Goal: Information Seeking & Learning: Learn about a topic

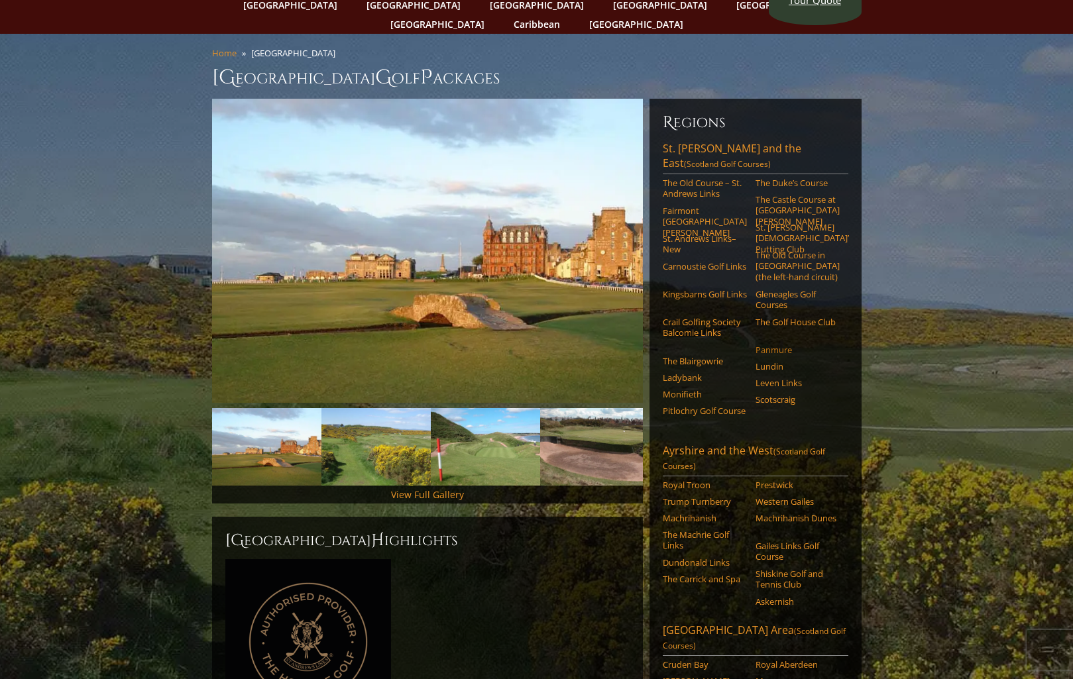
scroll to position [74, 0]
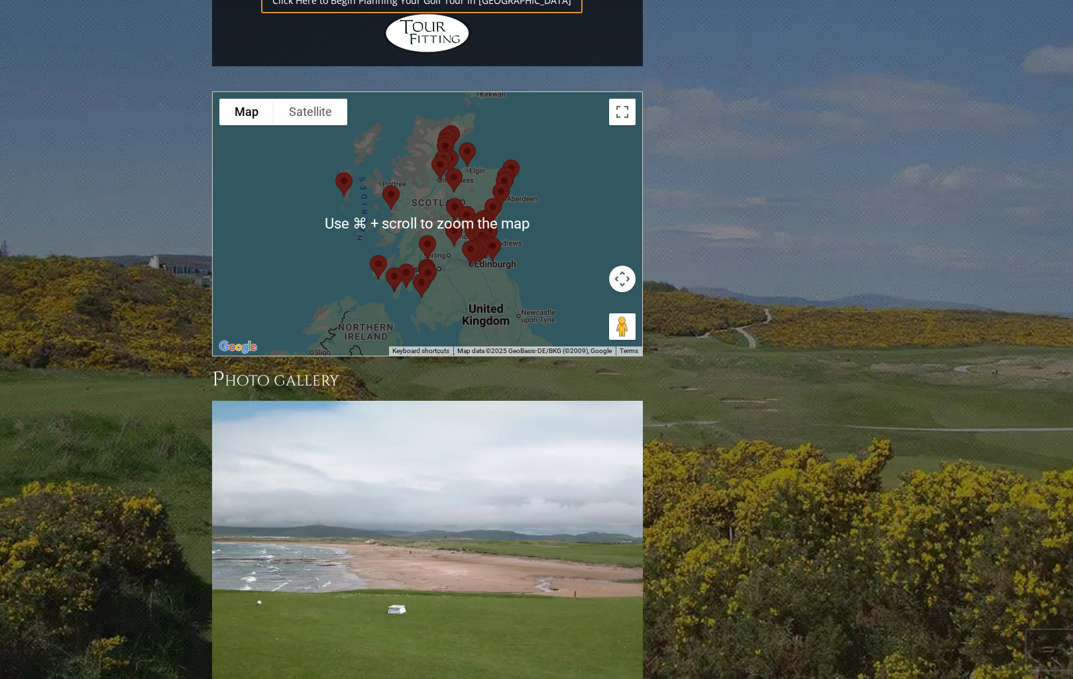
scroll to position [1542, 0]
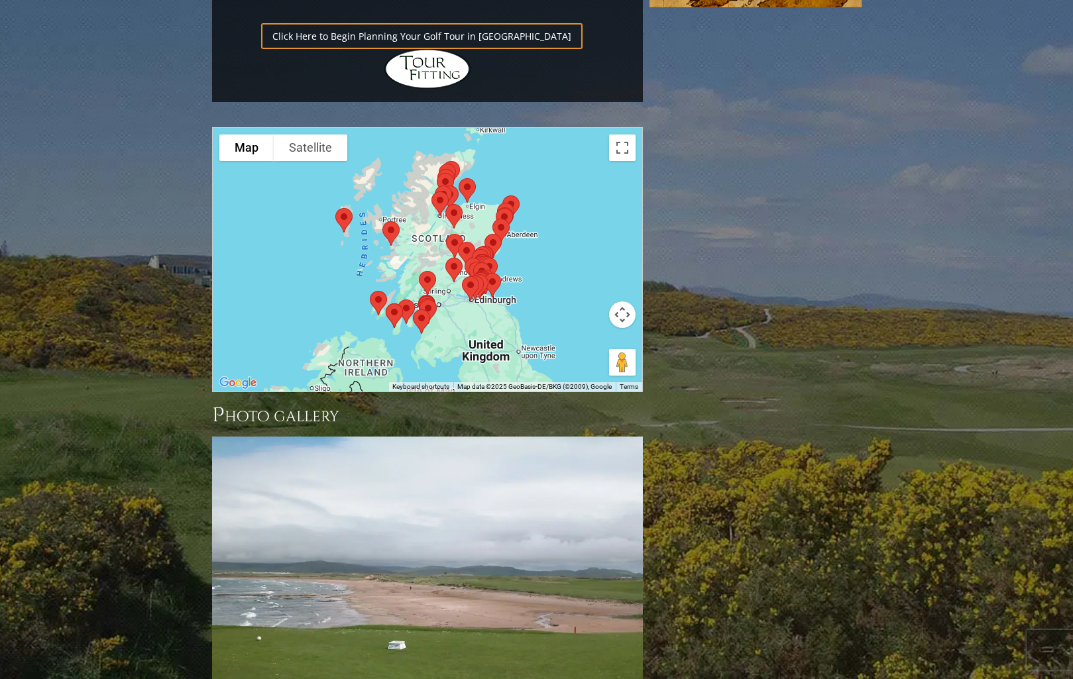
drag, startPoint x: 435, startPoint y: 253, endPoint x: 420, endPoint y: 251, distance: 14.8
click at [428, 260] on div "To navigate, press the arrow keys." at bounding box center [643, 260] width 430 height 0
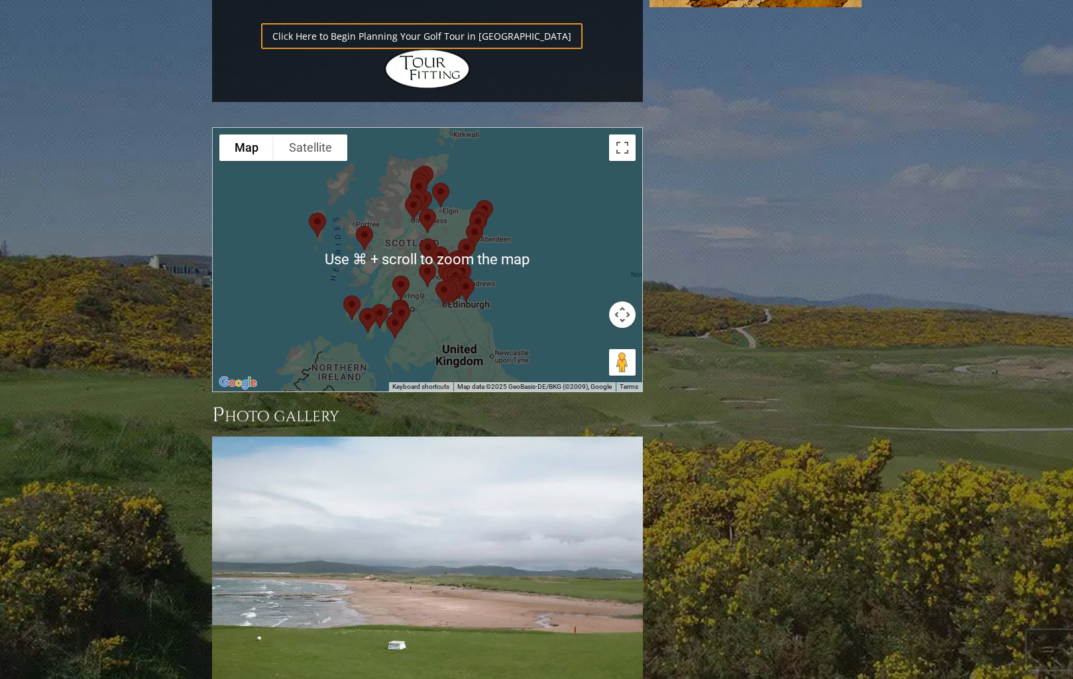
click at [400, 309] on img at bounding box center [395, 326] width 28 height 35
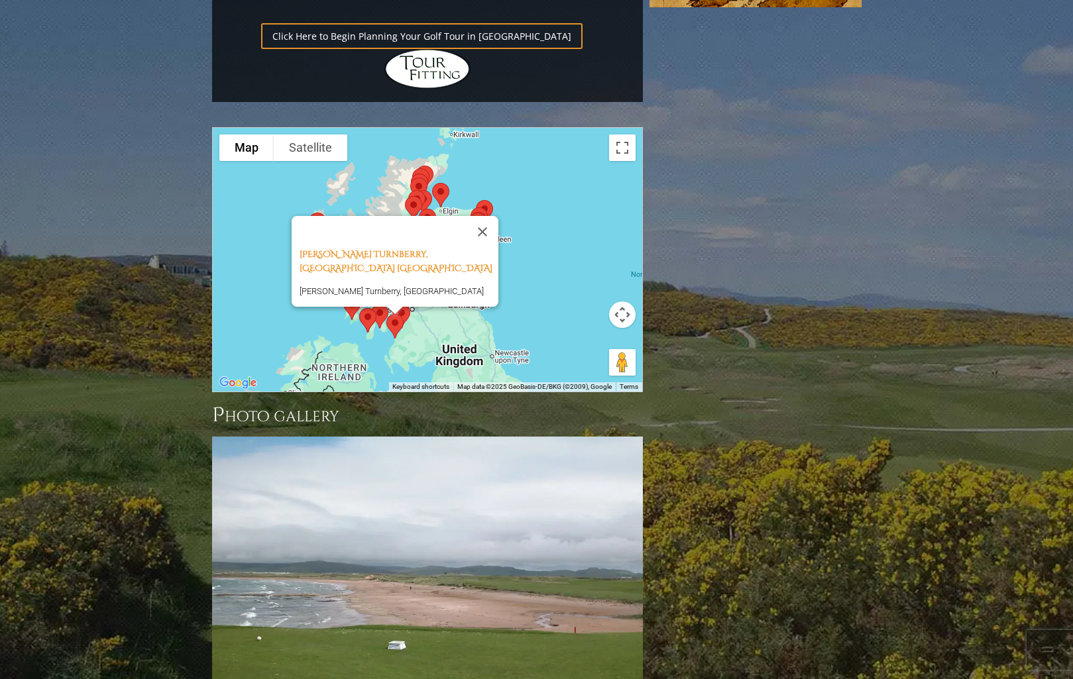
click at [355, 303] on img at bounding box center [368, 320] width 28 height 35
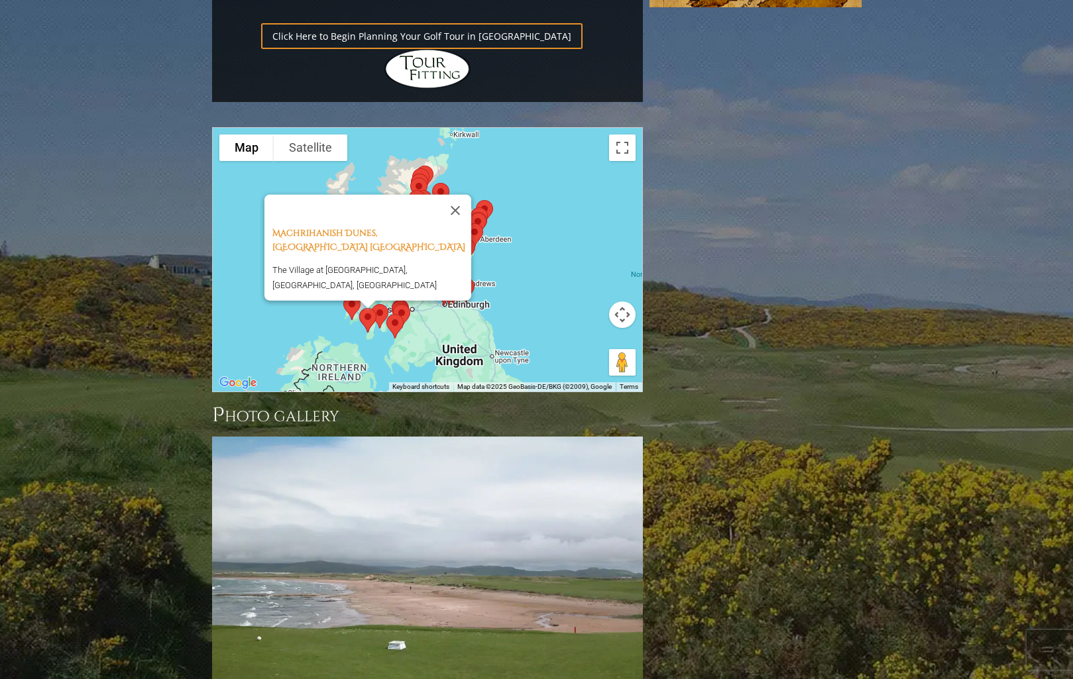
click at [521, 221] on div "Machrihanish Dunes, [GEOGRAPHIC_DATA] [GEOGRAPHIC_DATA] The Village at [GEOGRAP…" at bounding box center [428, 260] width 430 height 264
click at [525, 175] on div "Machrihanish Dunes, [GEOGRAPHIC_DATA] [GEOGRAPHIC_DATA] The Village at [GEOGRAP…" at bounding box center [428, 260] width 430 height 264
click at [461, 194] on button "Close" at bounding box center [455, 210] width 32 height 32
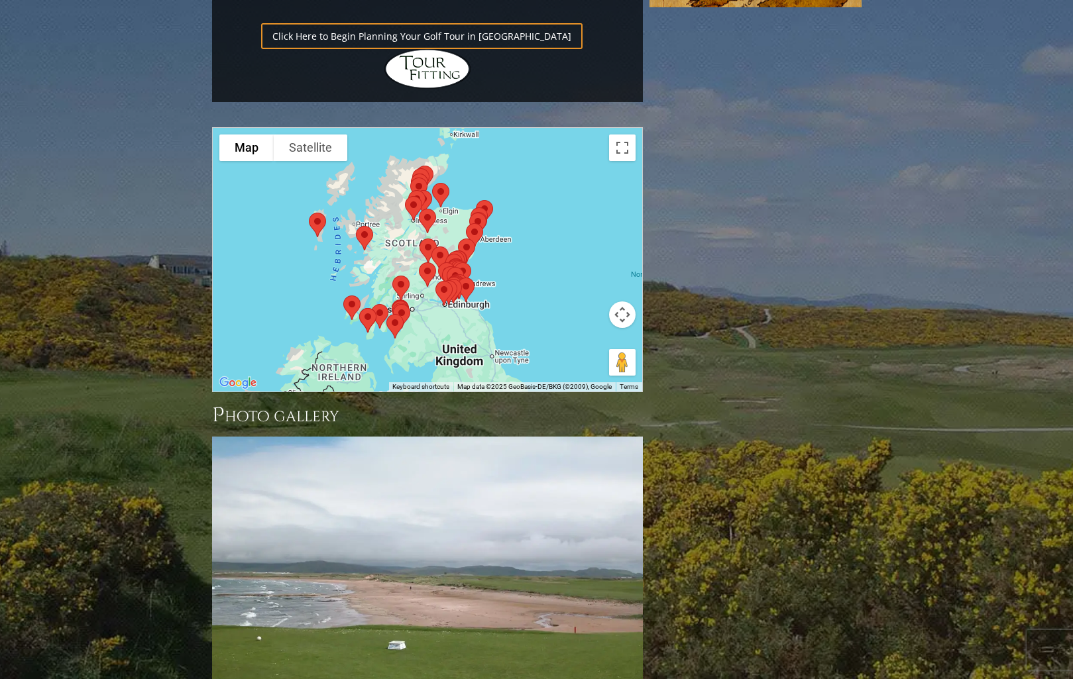
click at [443, 178] on img at bounding box center [441, 195] width 28 height 35
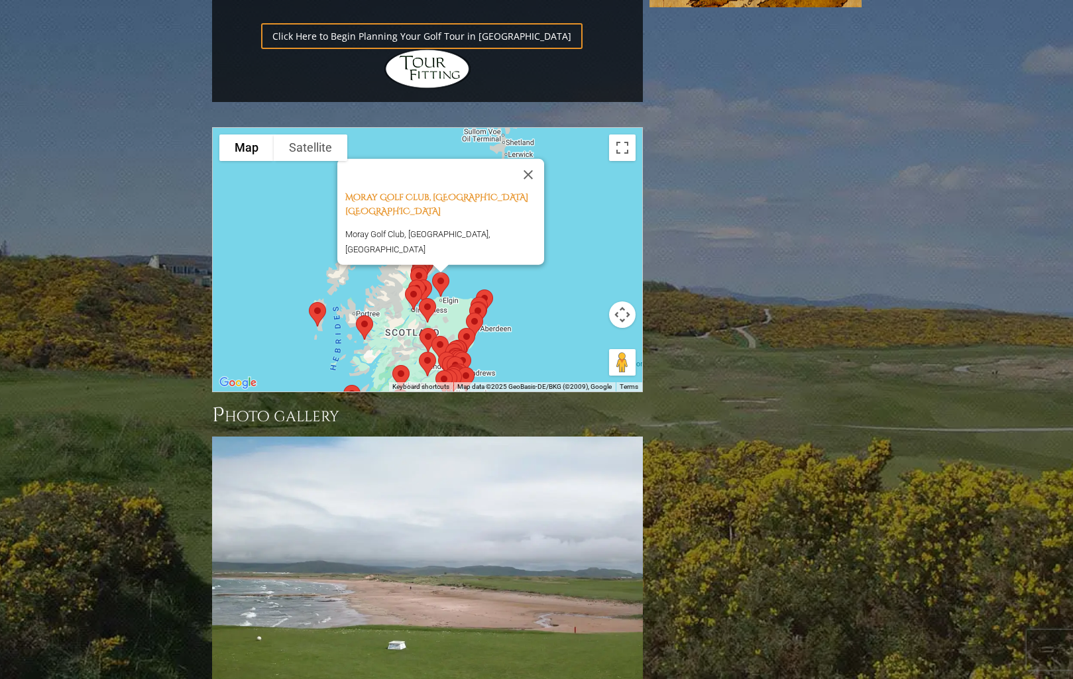
click at [428, 293] on img at bounding box center [428, 310] width 28 height 35
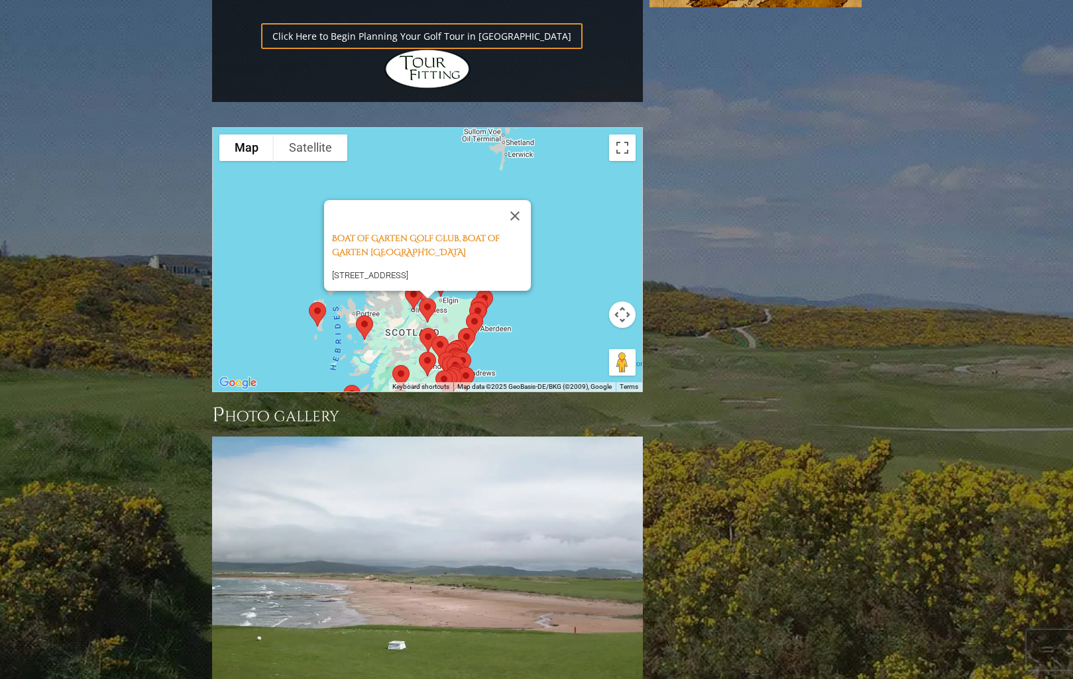
click at [410, 280] on img at bounding box center [414, 297] width 28 height 35
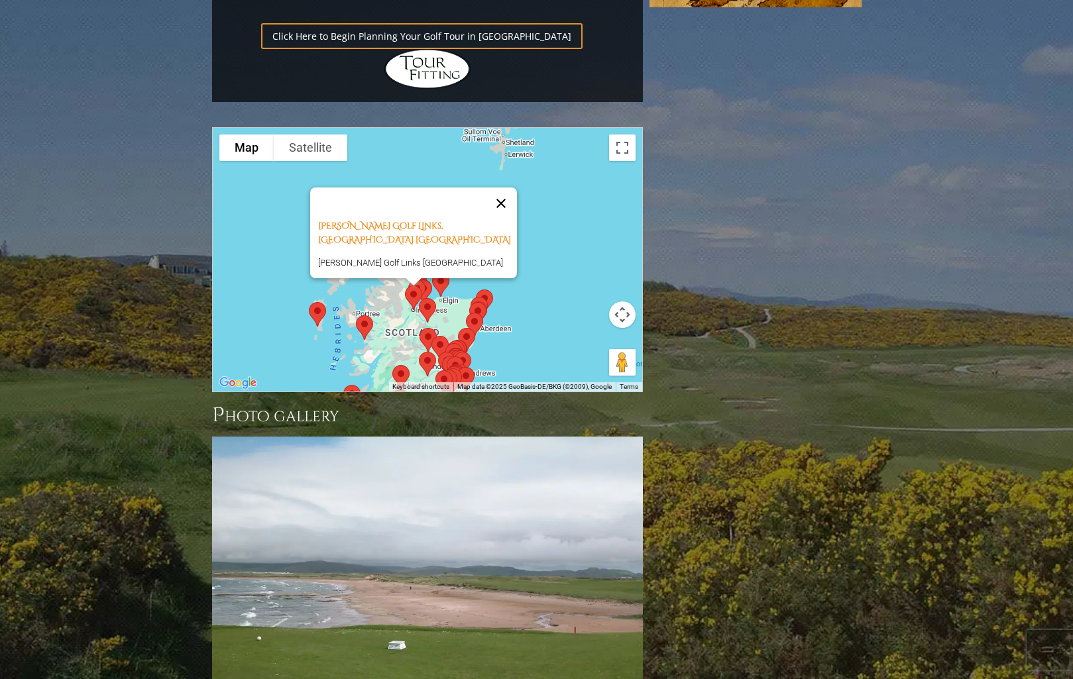
click at [512, 188] on button "Close" at bounding box center [501, 204] width 32 height 32
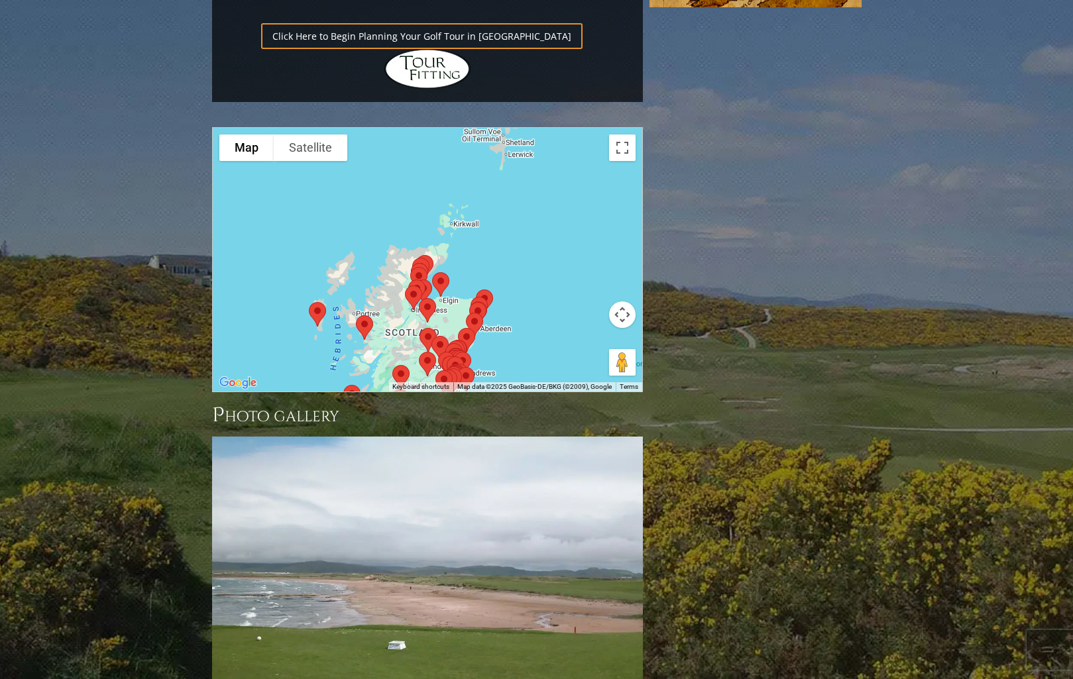
click at [486, 297] on img at bounding box center [478, 314] width 28 height 35
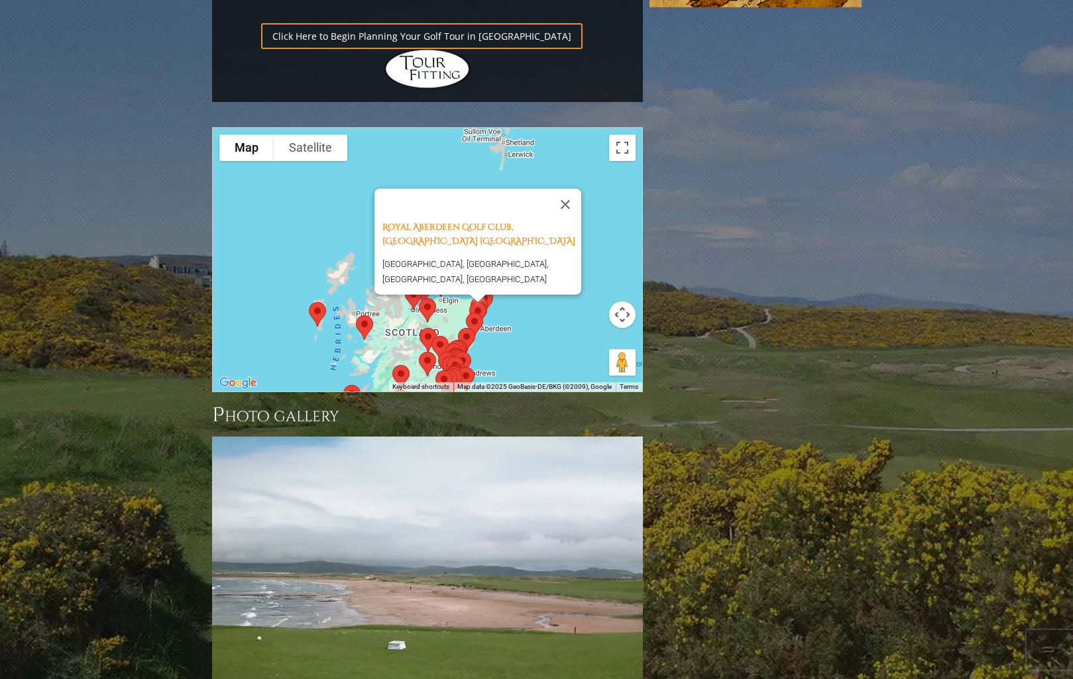
click at [481, 297] on img at bounding box center [478, 314] width 28 height 35
click at [479, 308] on img at bounding box center [475, 325] width 28 height 35
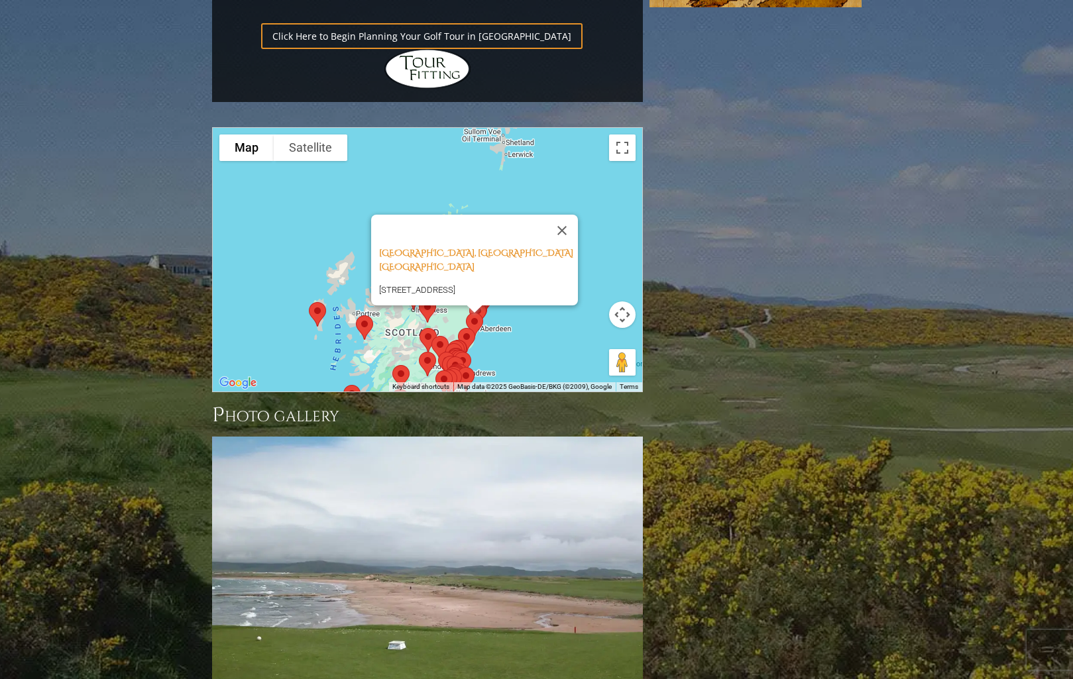
click at [478, 308] on img at bounding box center [475, 325] width 28 height 35
click at [475, 323] on img at bounding box center [467, 340] width 28 height 35
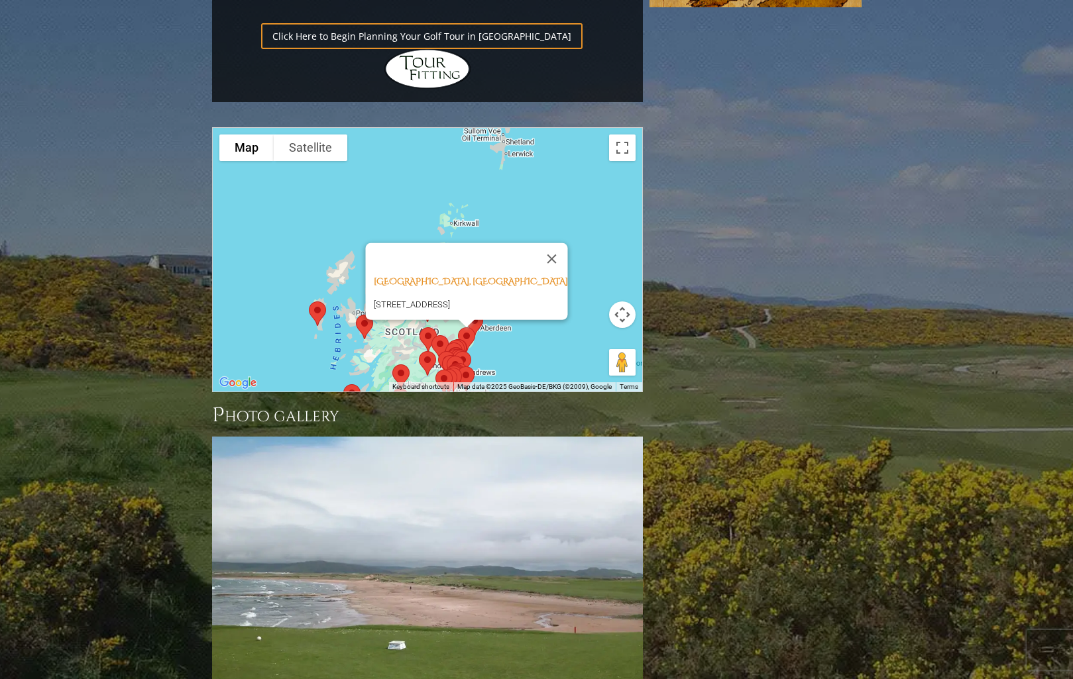
click at [469, 335] on img at bounding box center [456, 352] width 28 height 35
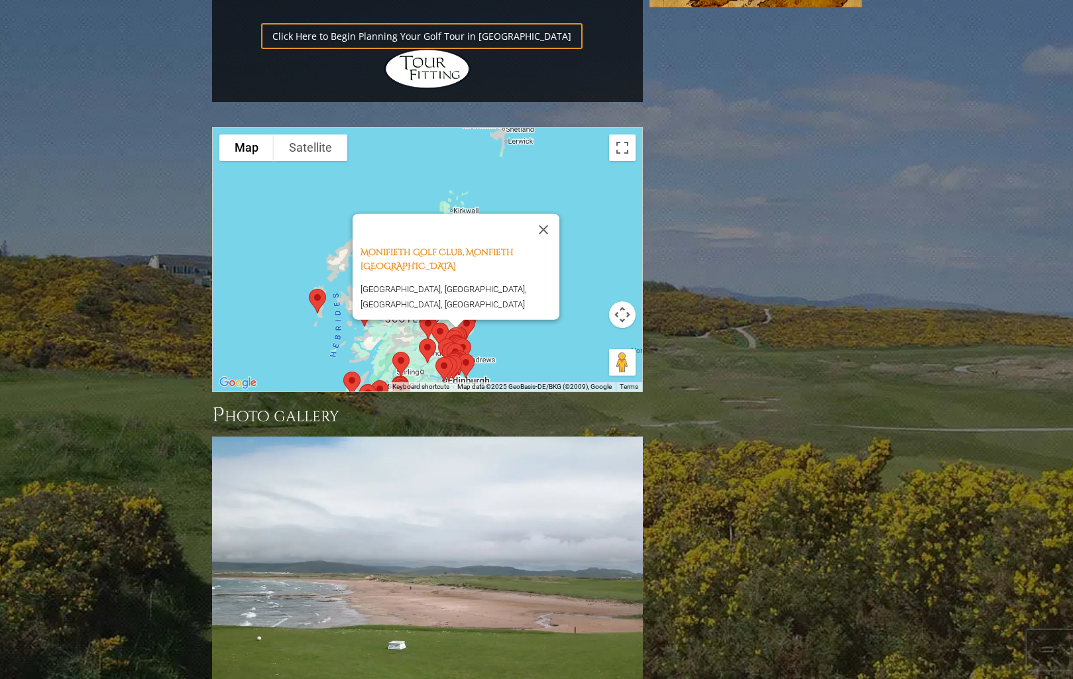
click at [540, 132] on div "Monifieth Golf Club, Monfieth [GEOGRAPHIC_DATA] [GEOGRAPHIC_DATA], [GEOGRAPHIC_…" at bounding box center [428, 260] width 430 height 264
click at [551, 213] on button "Close" at bounding box center [544, 229] width 32 height 32
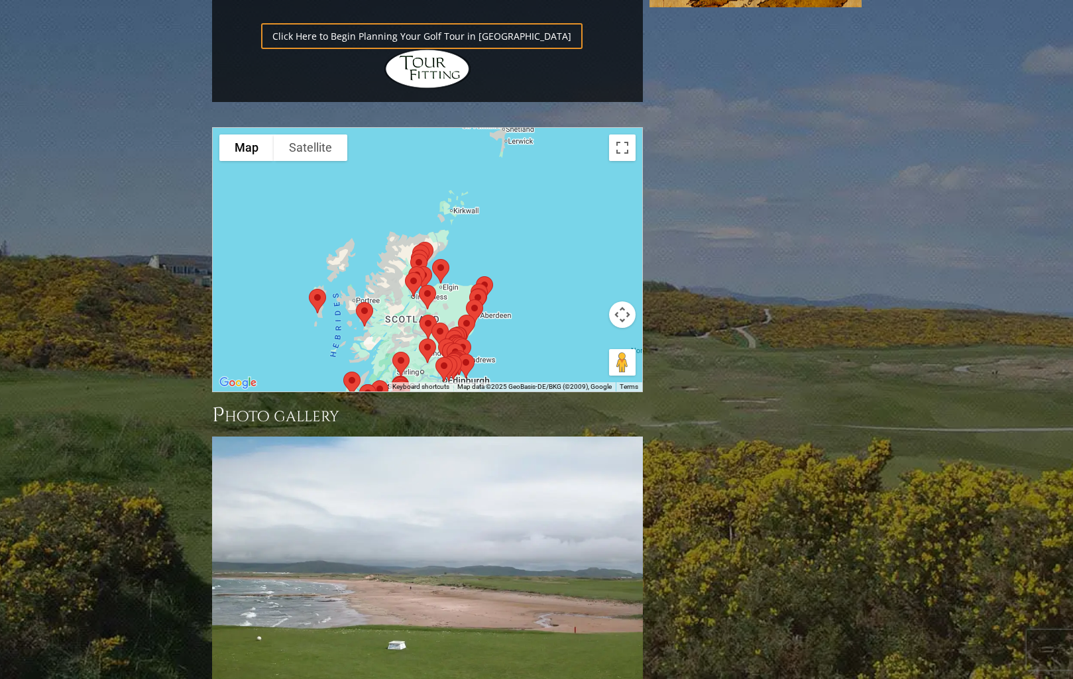
click at [426, 249] on img at bounding box center [419, 266] width 28 height 35
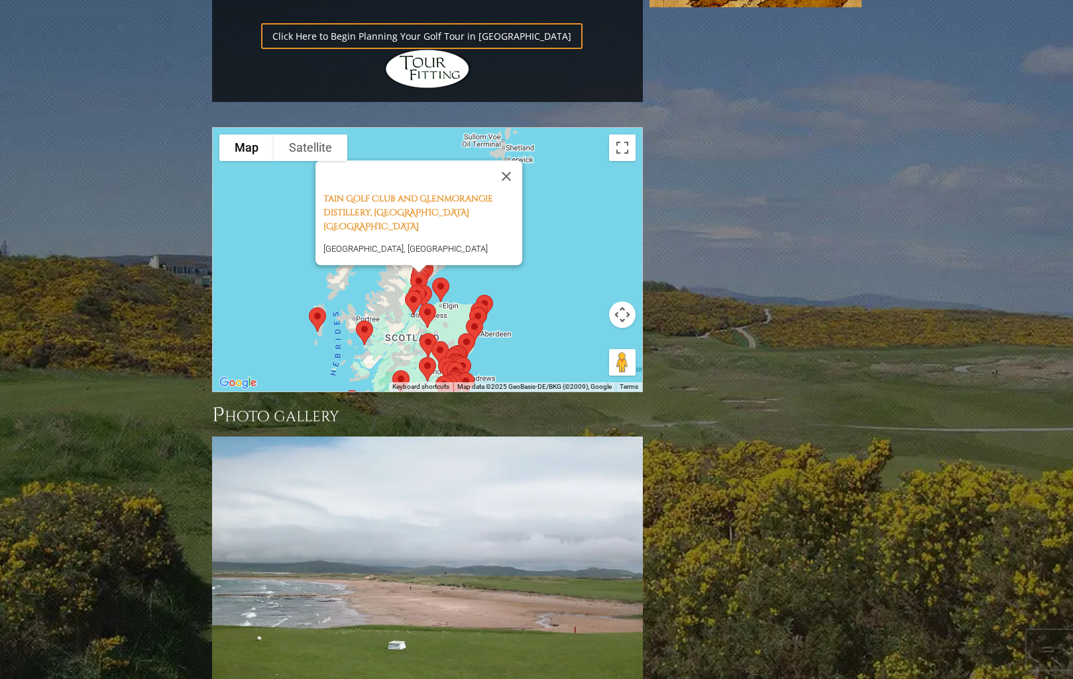
click at [418, 267] on img at bounding box center [419, 284] width 28 height 35
click at [508, 160] on button "Close" at bounding box center [507, 176] width 32 height 32
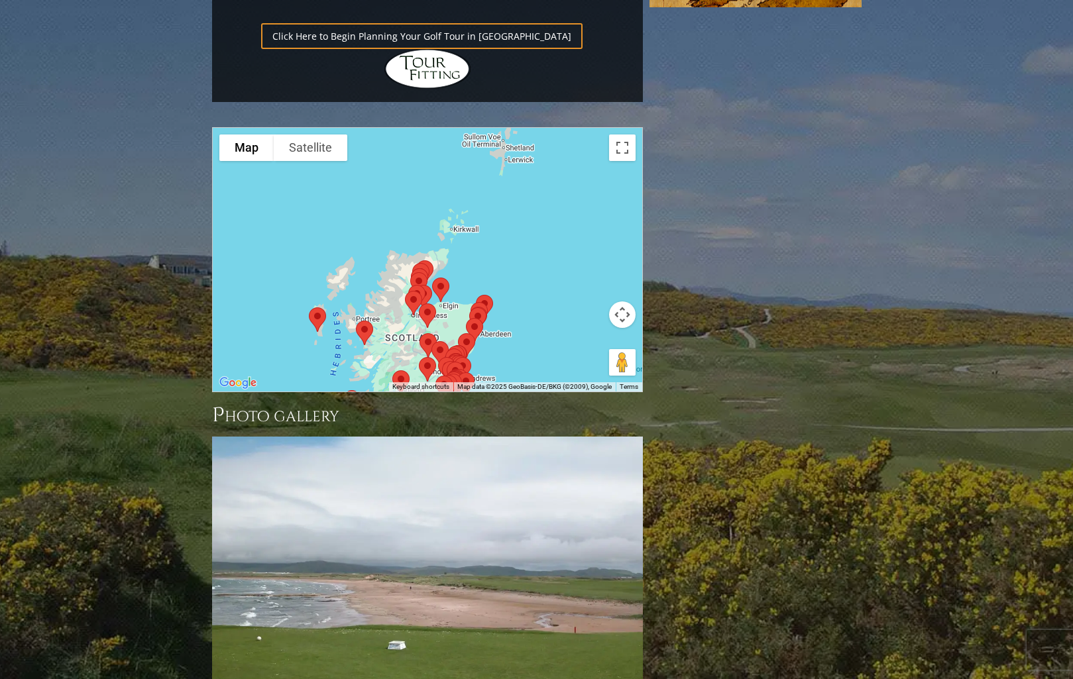
click at [481, 313] on img at bounding box center [475, 330] width 28 height 35
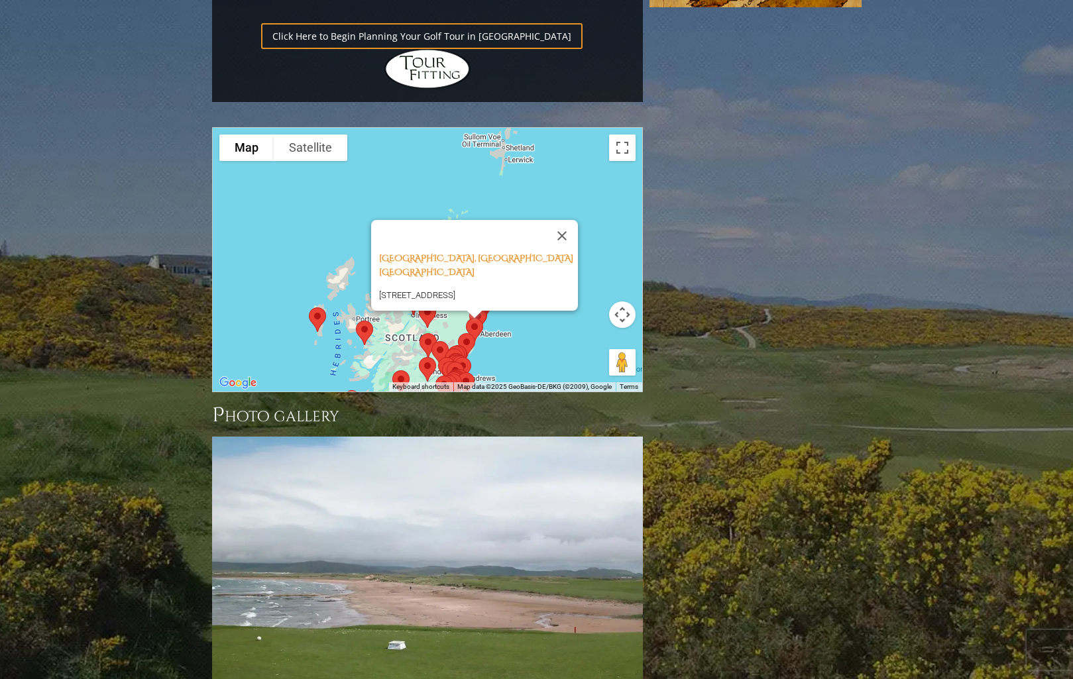
click at [622, 302] on button "Map camera controls" at bounding box center [622, 315] width 27 height 27
click at [592, 268] on button "Zoom in" at bounding box center [589, 281] width 27 height 27
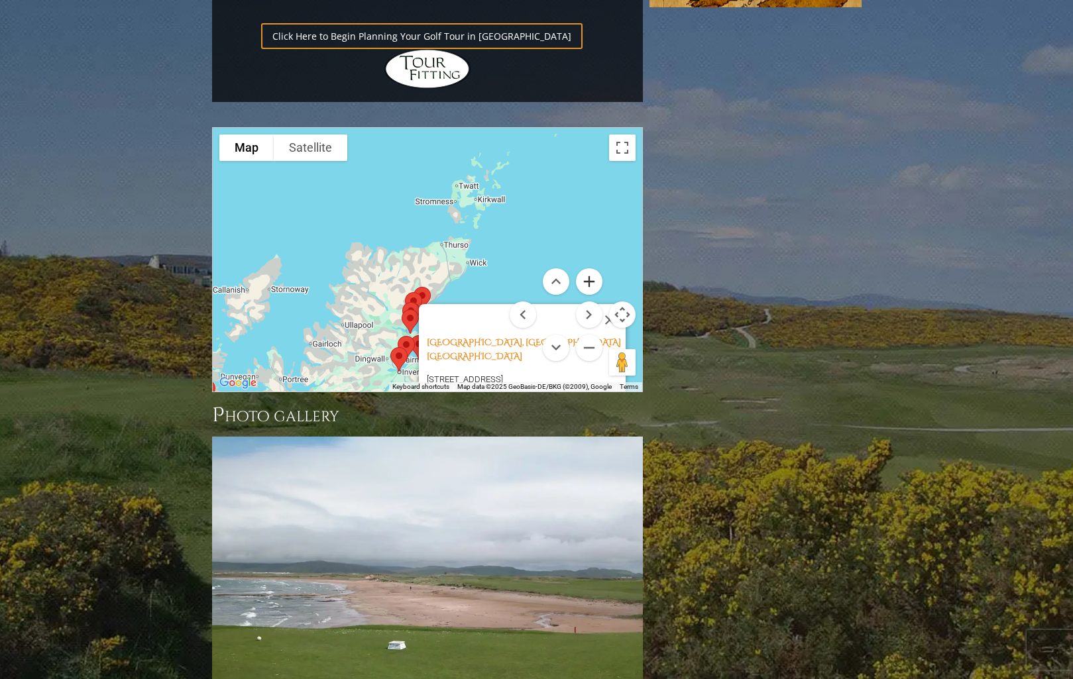
click at [592, 268] on button "Zoom in" at bounding box center [589, 281] width 27 height 27
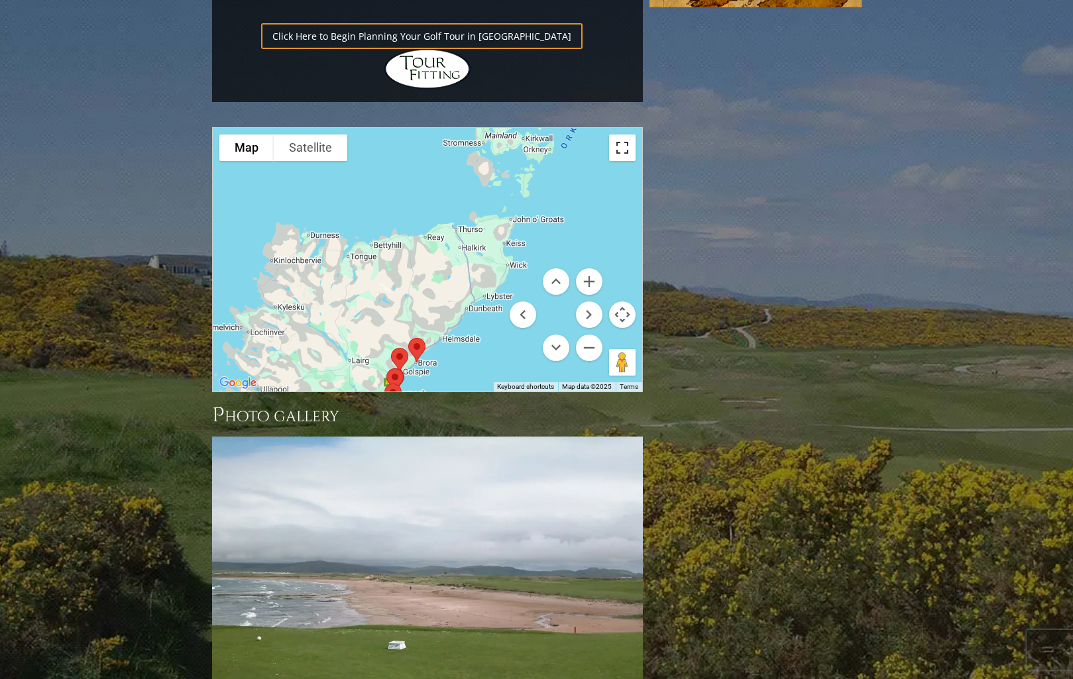
click at [622, 135] on button "Toggle fullscreen view" at bounding box center [622, 148] width 27 height 27
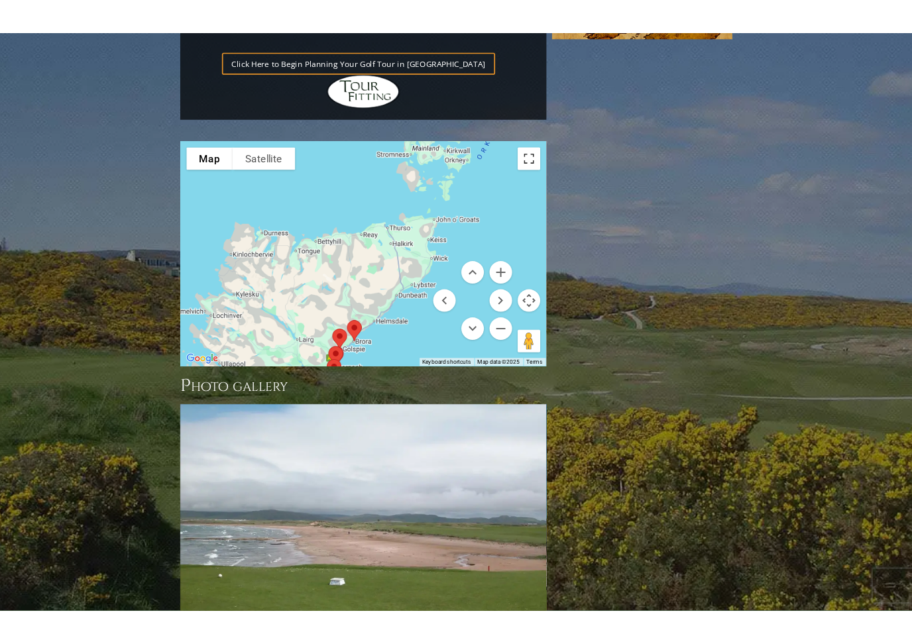
scroll to position [21, 0]
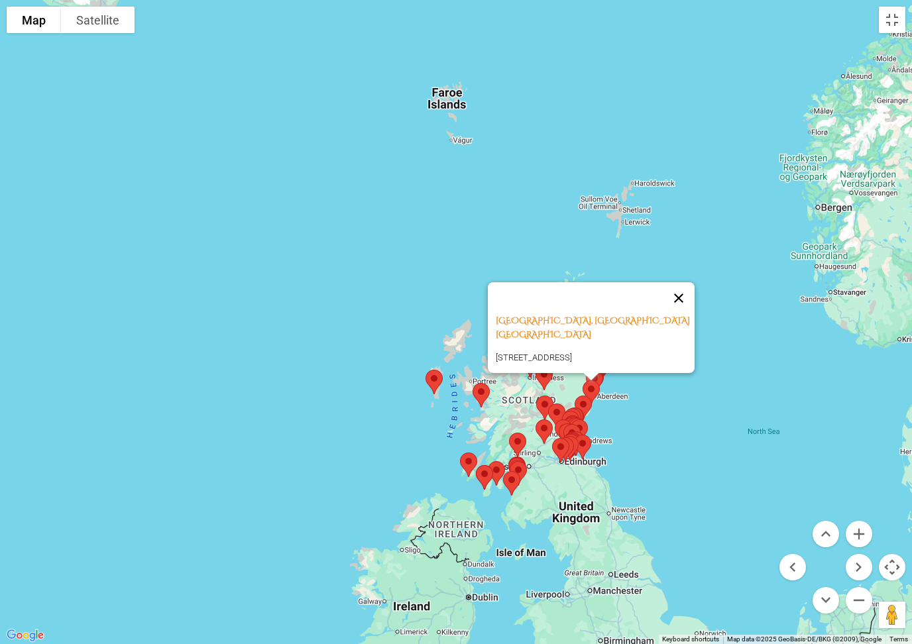
click at [681, 282] on button "Close" at bounding box center [679, 298] width 32 height 32
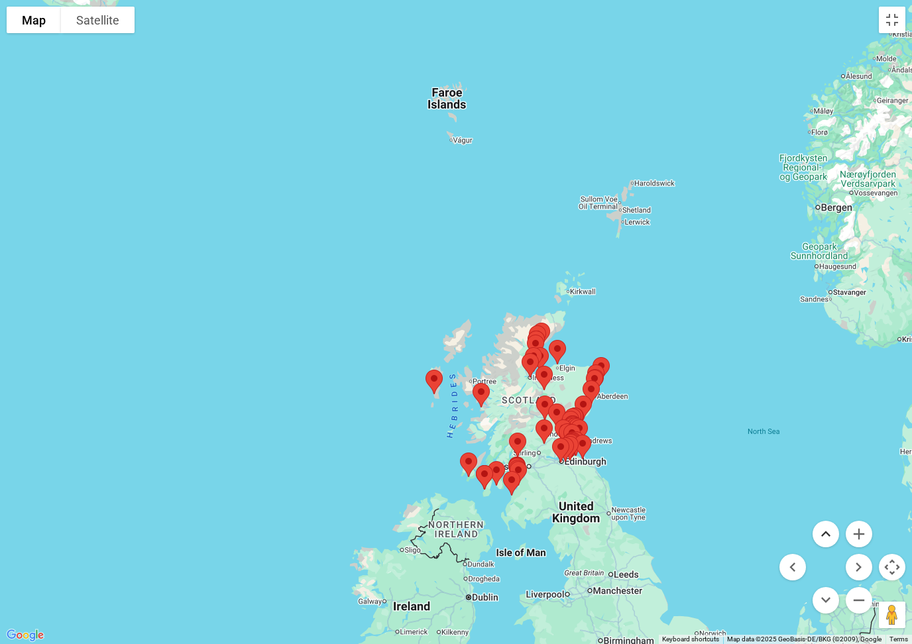
click at [831, 535] on button "Move up" at bounding box center [826, 534] width 27 height 27
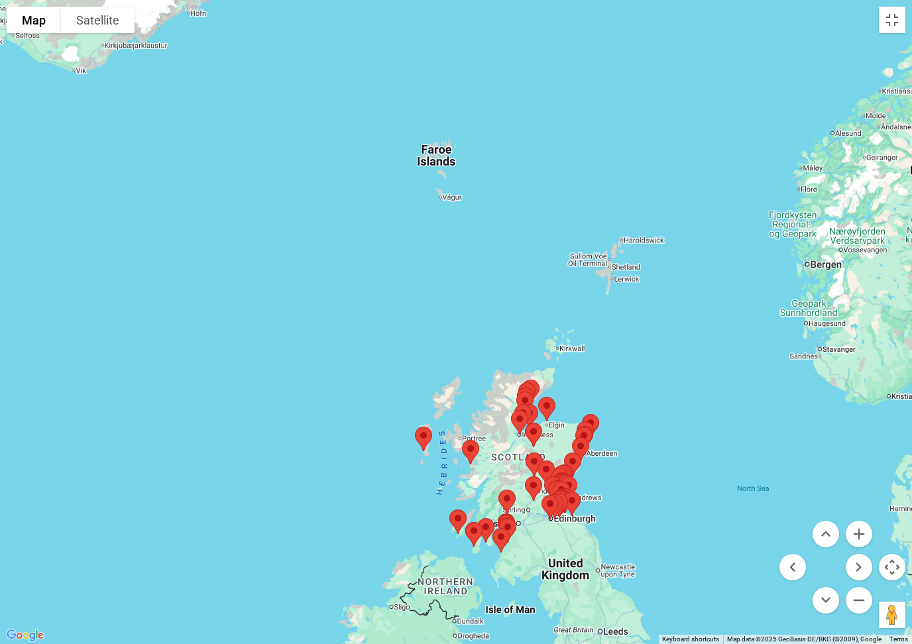
drag, startPoint x: 768, startPoint y: 458, endPoint x: 757, endPoint y: 188, distance: 270.7
click at [757, 188] on div at bounding box center [456, 322] width 912 height 644
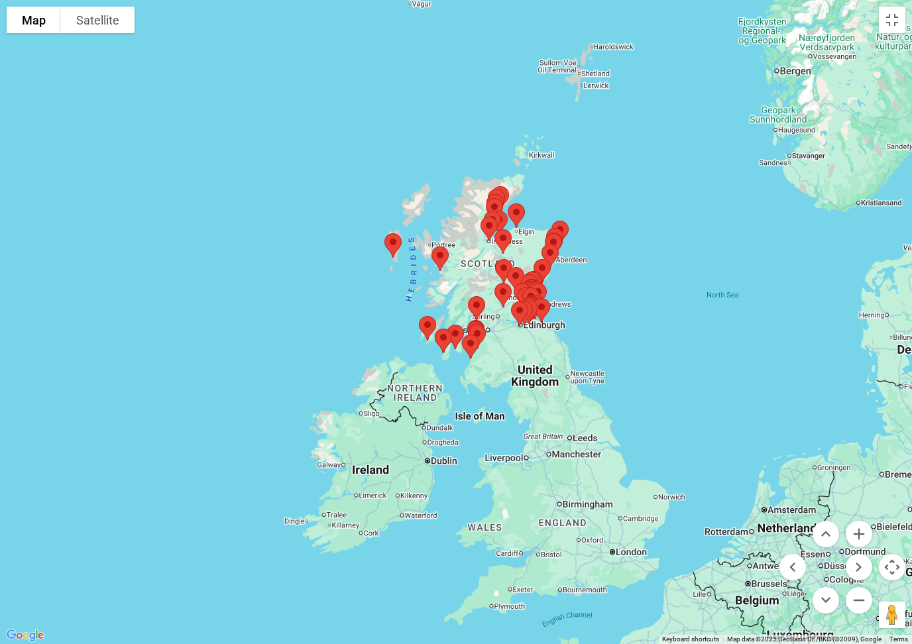
drag, startPoint x: 757, startPoint y: 188, endPoint x: 739, endPoint y: -21, distance: 209.6
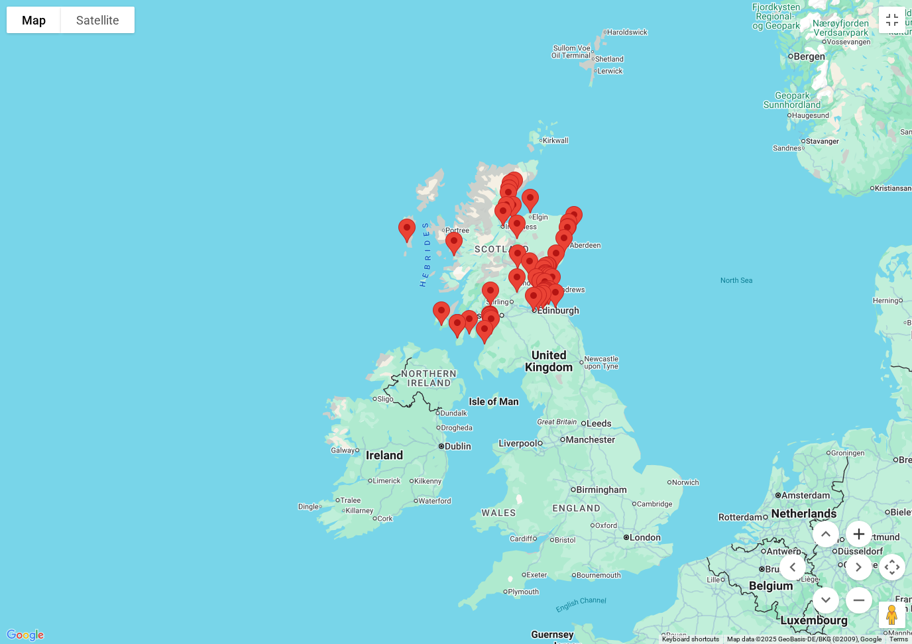
click at [860, 535] on button "Zoom in" at bounding box center [859, 534] width 27 height 27
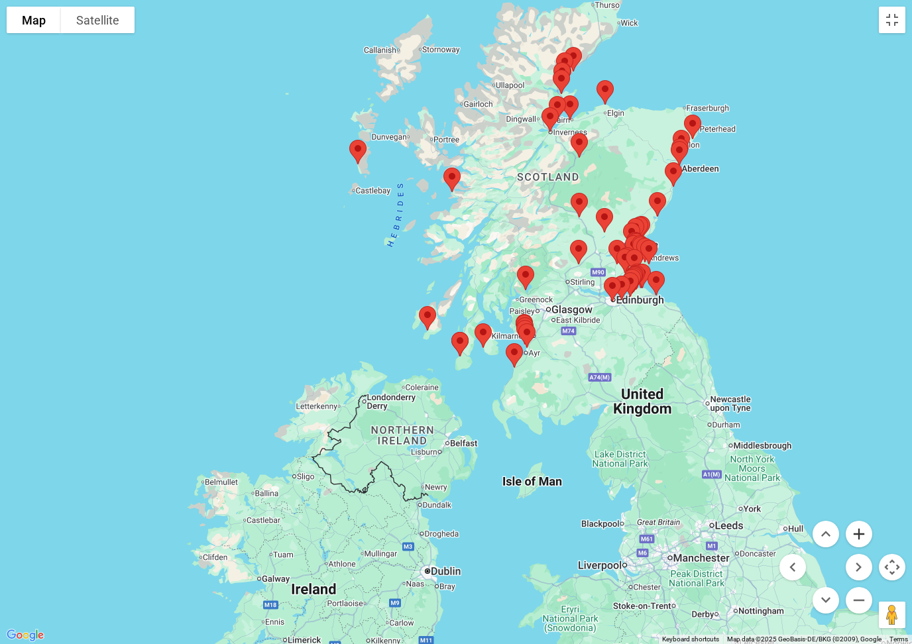
click at [860, 535] on button "Zoom in" at bounding box center [859, 534] width 27 height 27
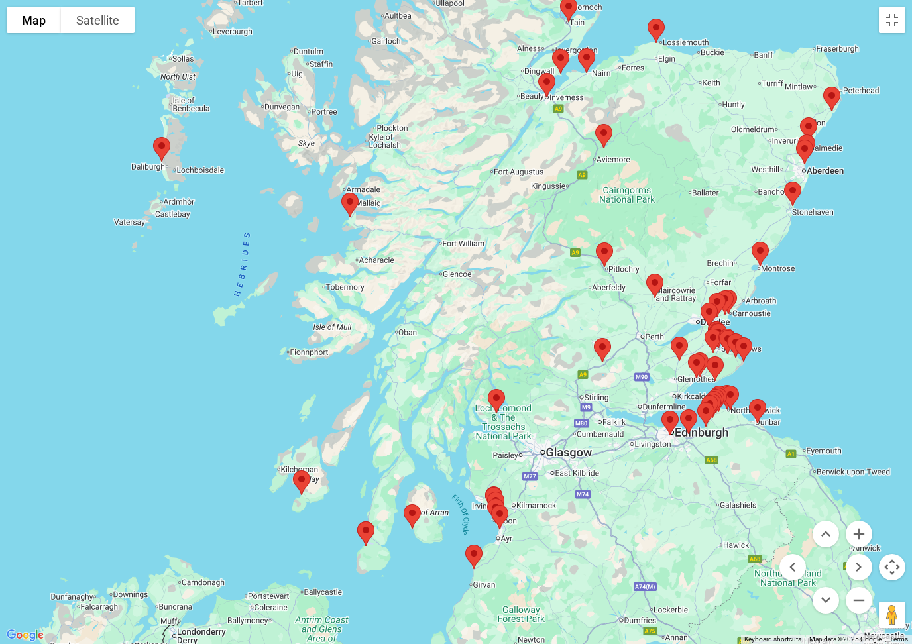
drag, startPoint x: 840, startPoint y: 407, endPoint x: 740, endPoint y: 564, distance: 185.9
click at [740, 564] on div at bounding box center [456, 322] width 912 height 644
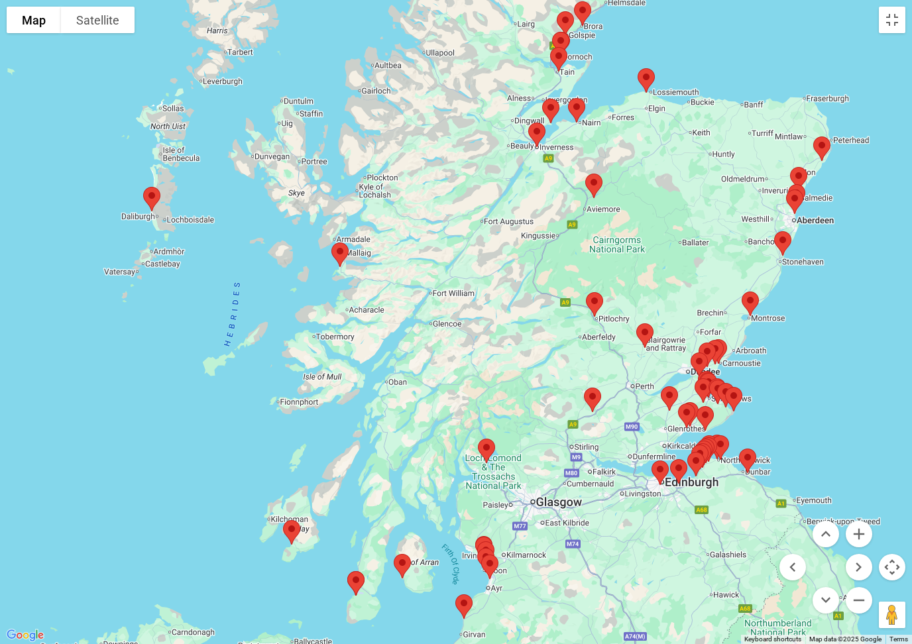
drag, startPoint x: 817, startPoint y: 341, endPoint x: 804, endPoint y: 388, distance: 48.9
click at [804, 388] on div at bounding box center [456, 322] width 912 height 644
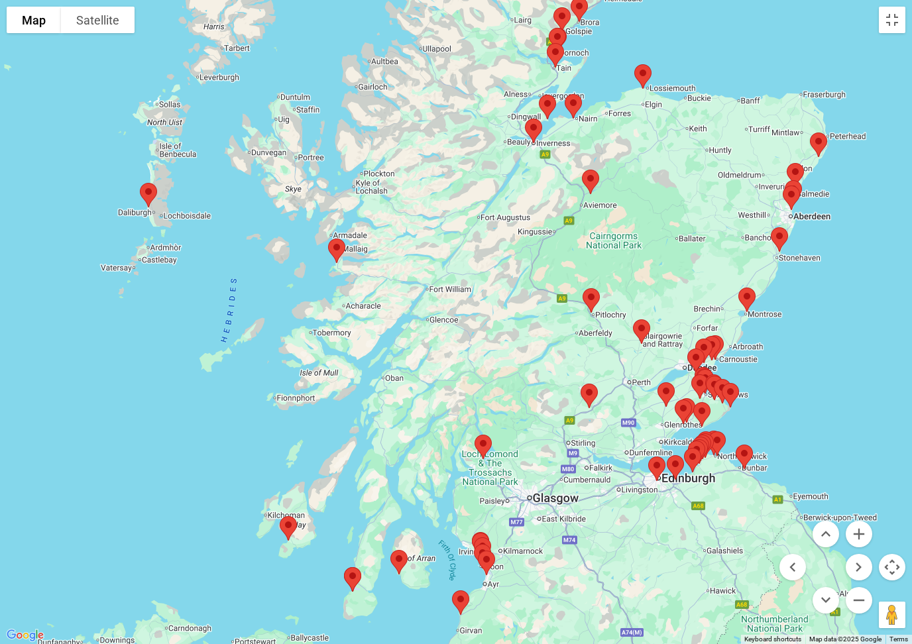
click at [675, 465] on img at bounding box center [676, 467] width 28 height 35
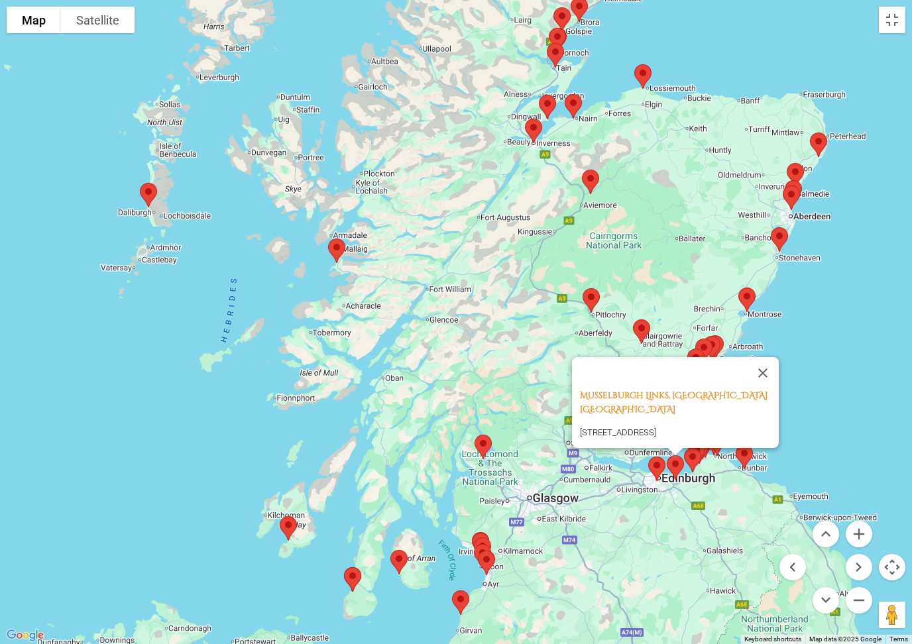
click at [658, 465] on img at bounding box center [657, 468] width 28 height 35
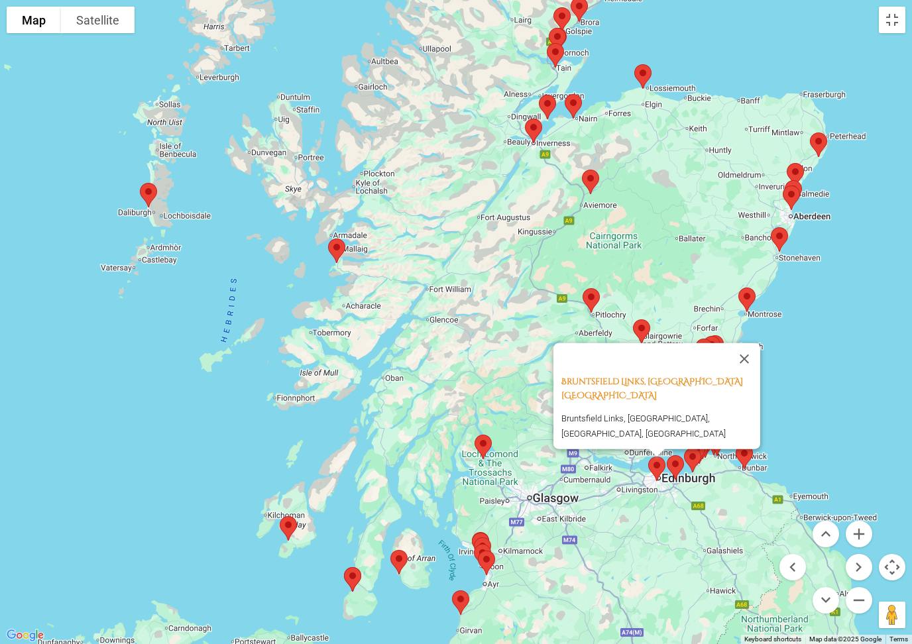
click at [749, 455] on img at bounding box center [744, 456] width 28 height 35
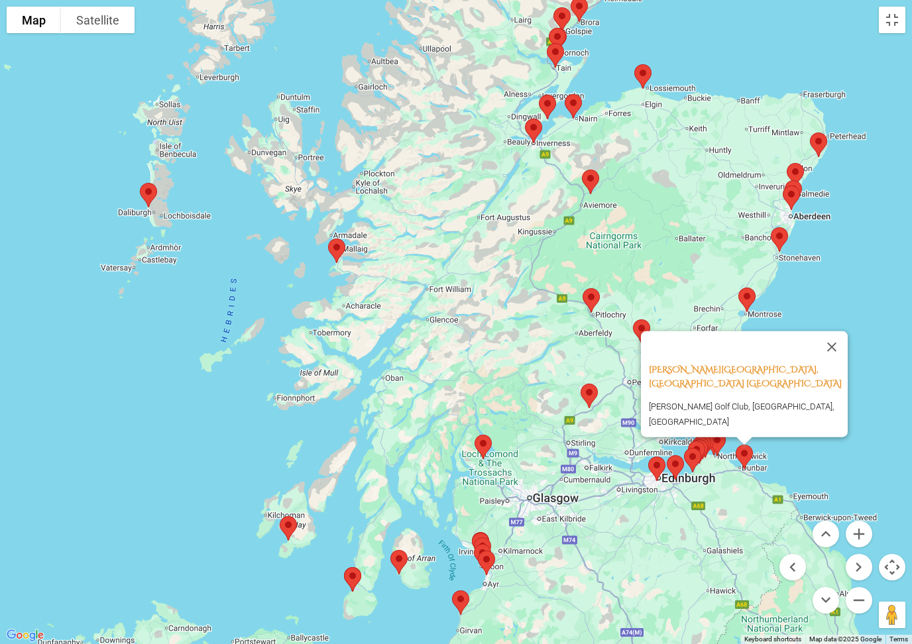
click at [853, 245] on div "[PERSON_NAME][GEOGRAPHIC_DATA], [GEOGRAPHIC_DATA] Scotland [PERSON_NAME][GEOGRA…" at bounding box center [456, 322] width 912 height 644
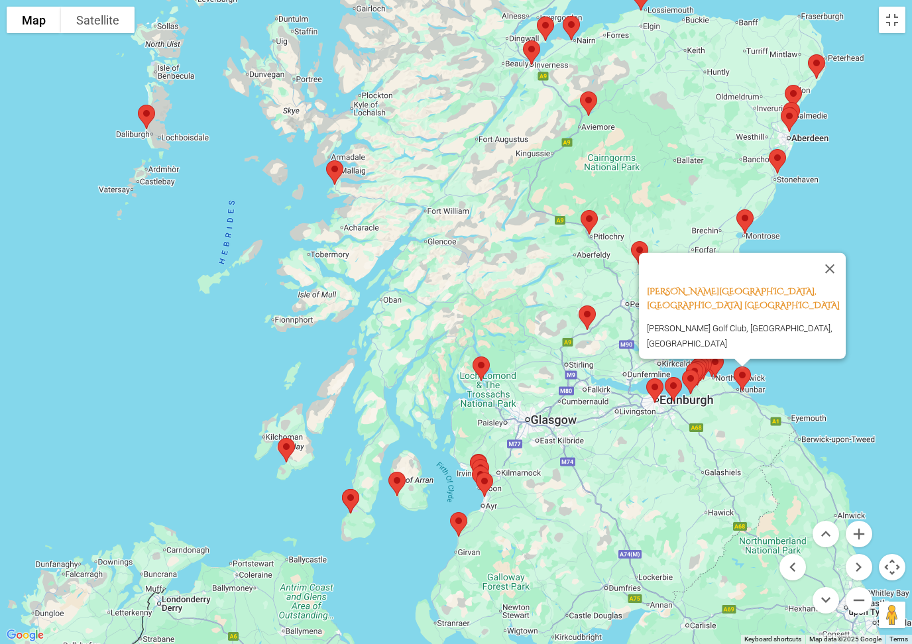
drag, startPoint x: 750, startPoint y: 542, endPoint x: 748, endPoint y: 463, distance: 78.9
click at [748, 463] on div "[PERSON_NAME][GEOGRAPHIC_DATA], [GEOGRAPHIC_DATA] Scotland [PERSON_NAME][GEOGRA…" at bounding box center [456, 322] width 912 height 644
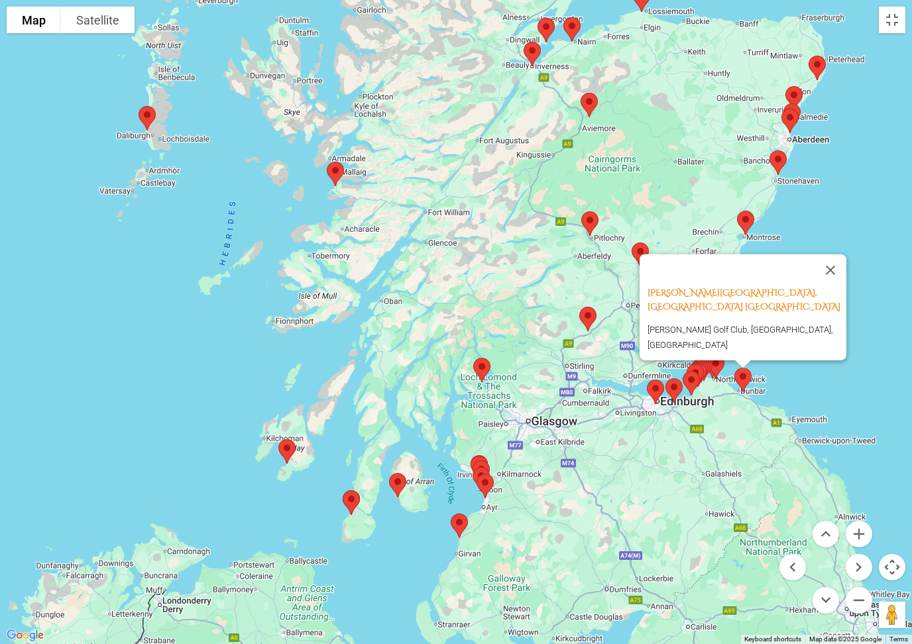
click at [693, 380] on img at bounding box center [691, 383] width 28 height 35
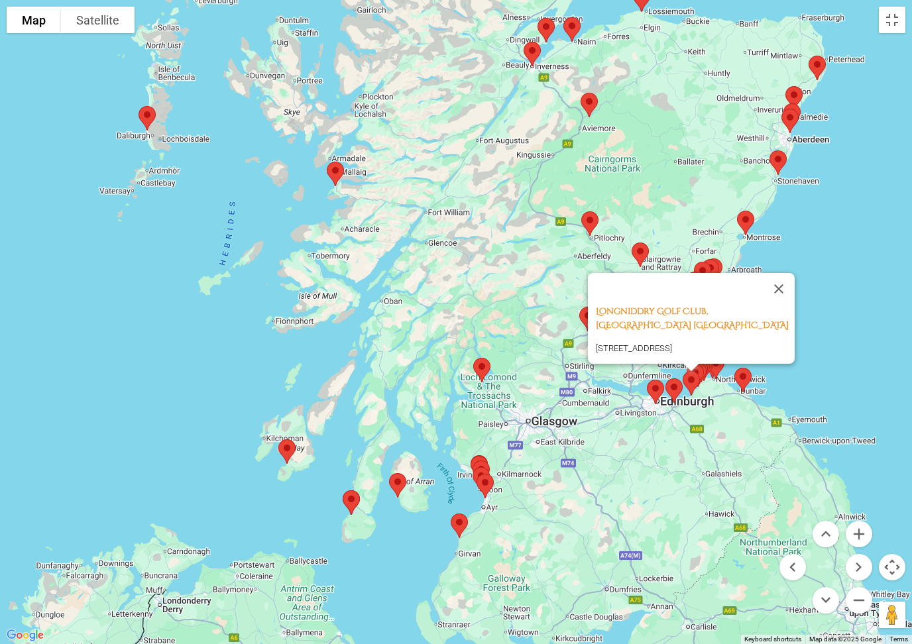
click at [699, 371] on div at bounding box center [691, 368] width 17 height 8
click at [742, 378] on img at bounding box center [743, 380] width 28 height 35
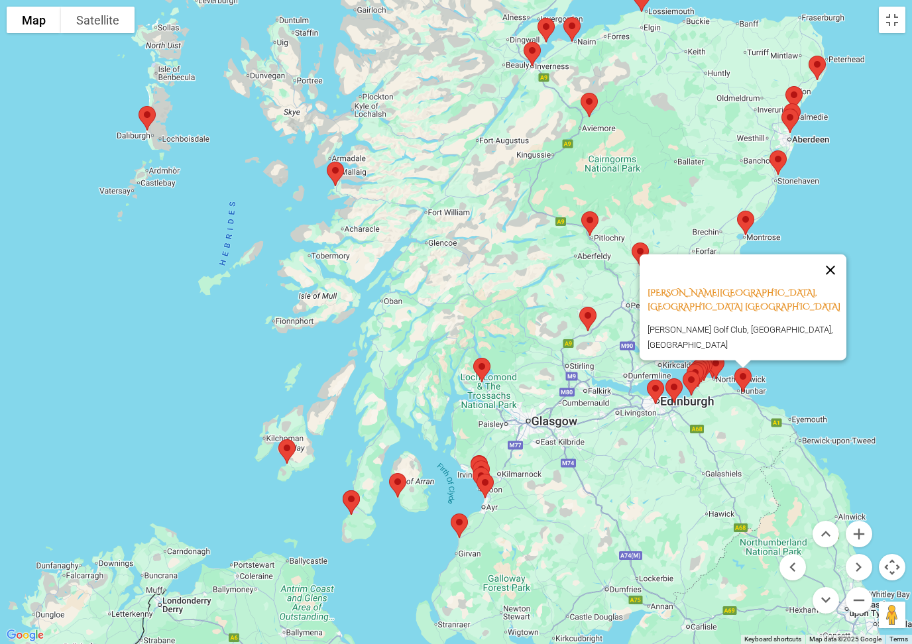
click at [837, 283] on button "Close" at bounding box center [831, 271] width 32 height 32
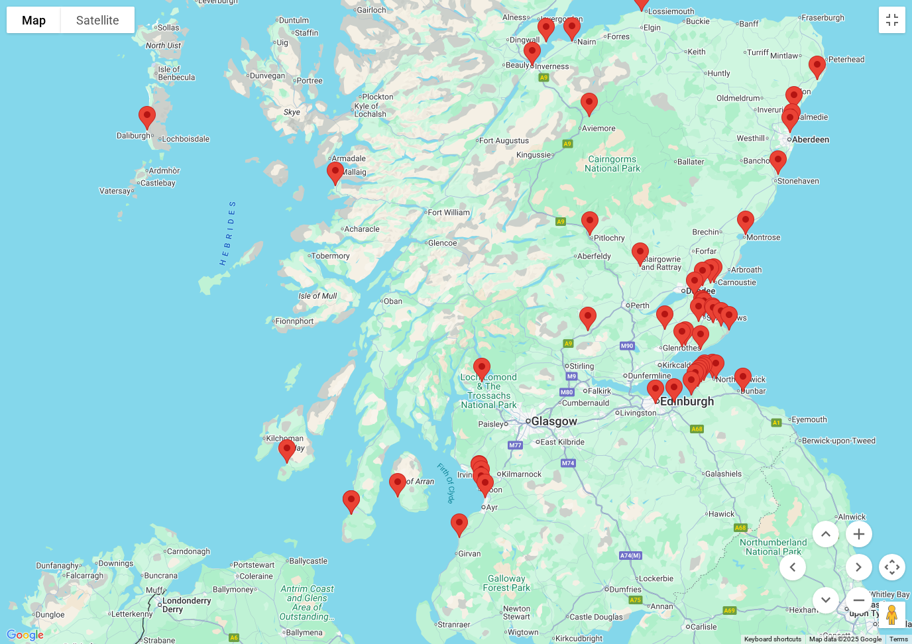
click at [705, 359] on img at bounding box center [695, 376] width 28 height 35
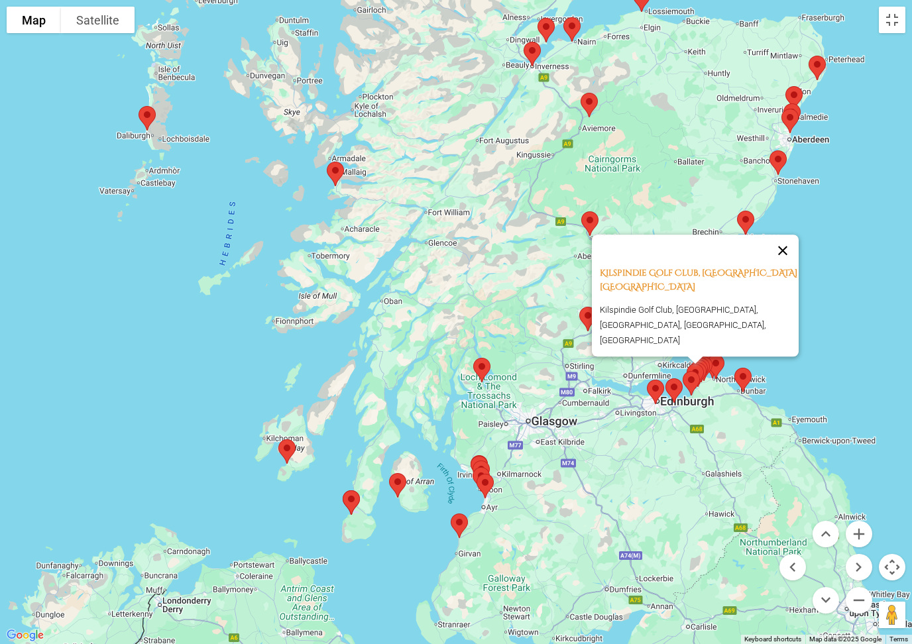
click at [784, 262] on button "Close" at bounding box center [783, 251] width 32 height 32
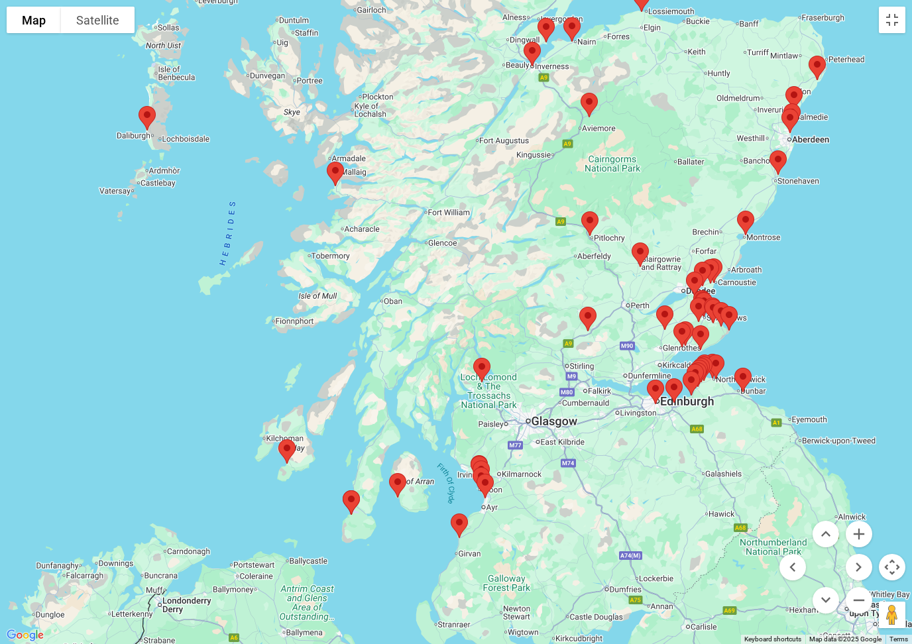
drag, startPoint x: 782, startPoint y: 306, endPoint x: 826, endPoint y: 352, distance: 63.3
click at [782, 307] on div "To navigate, press the arrow keys." at bounding box center [456, 322] width 912 height 644
click at [857, 532] on button "Zoom in" at bounding box center [859, 534] width 27 height 27
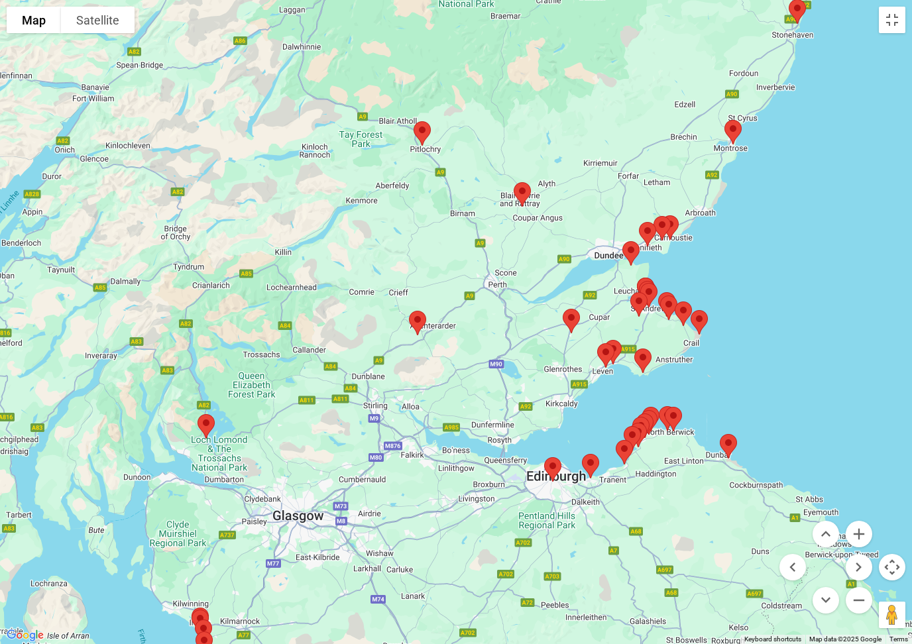
drag, startPoint x: 851, startPoint y: 462, endPoint x: 553, endPoint y: 453, distance: 298.4
click at [553, 453] on img at bounding box center [553, 469] width 28 height 35
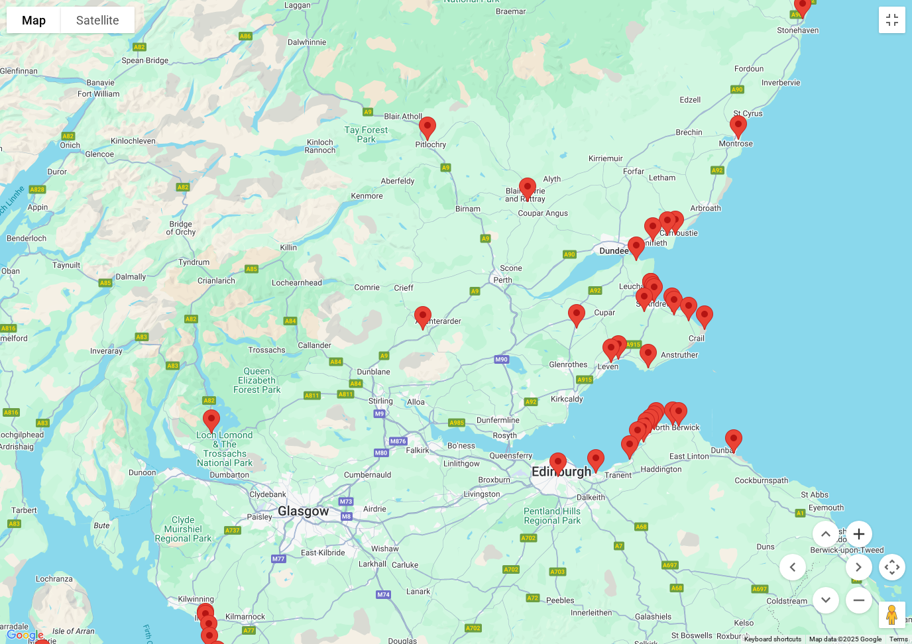
click at [862, 536] on button "Zoom in" at bounding box center [859, 534] width 27 height 27
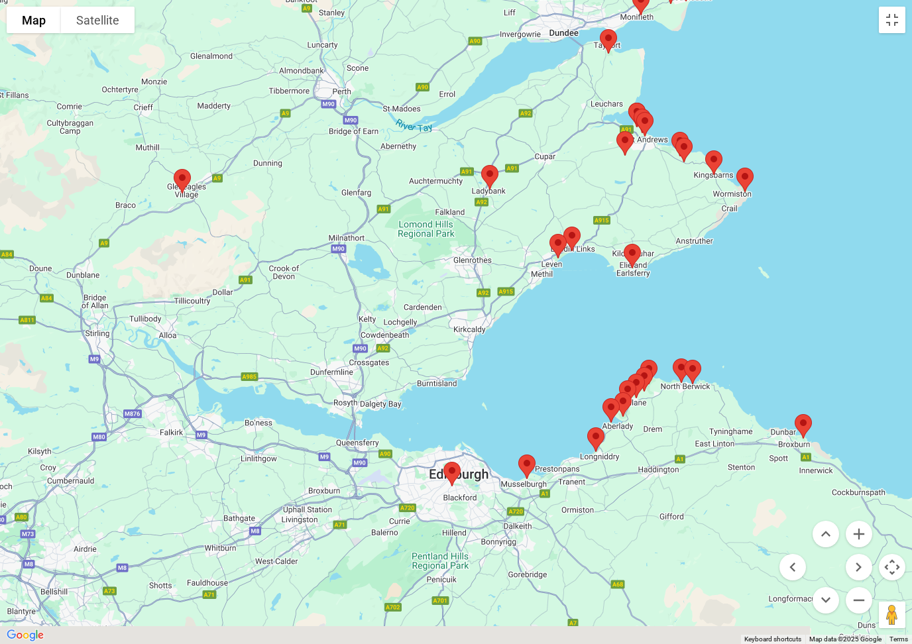
drag, startPoint x: 819, startPoint y: 462, endPoint x: 607, endPoint y: 295, distance: 270.0
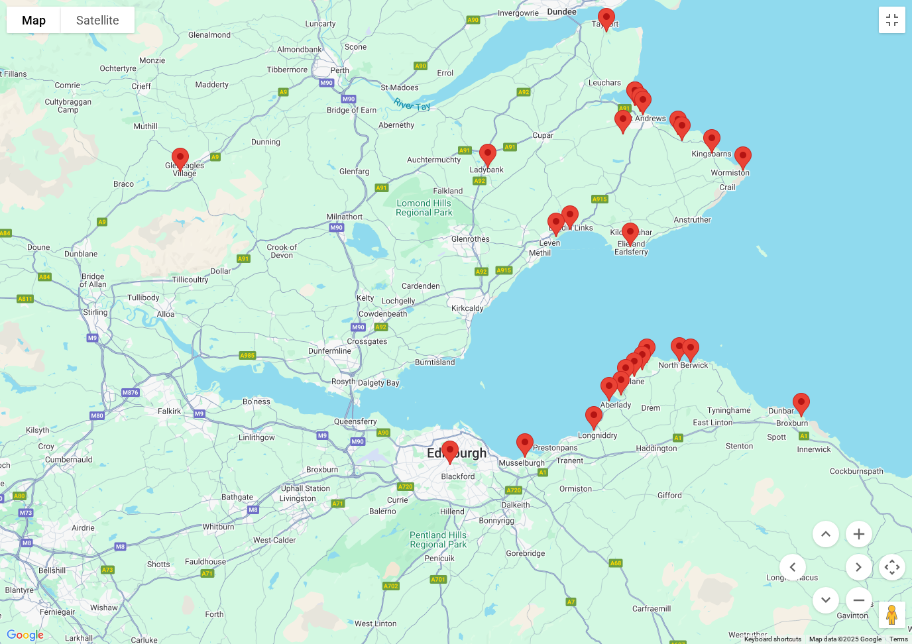
click at [607, 295] on div at bounding box center [456, 322] width 912 height 644
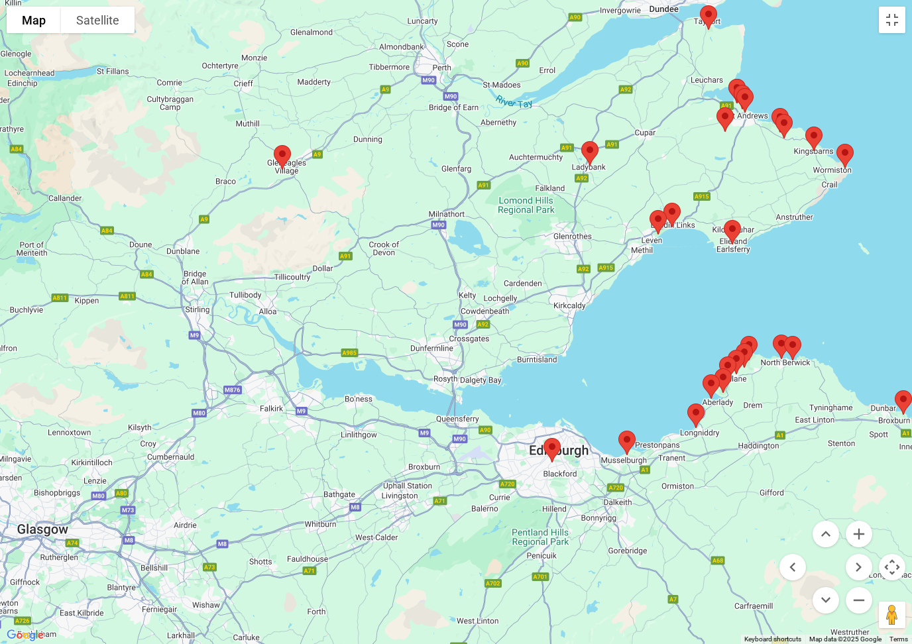
drag, startPoint x: 559, startPoint y: 337, endPoint x: 663, endPoint y: 335, distance: 103.4
click at [663, 335] on div at bounding box center [456, 322] width 912 height 644
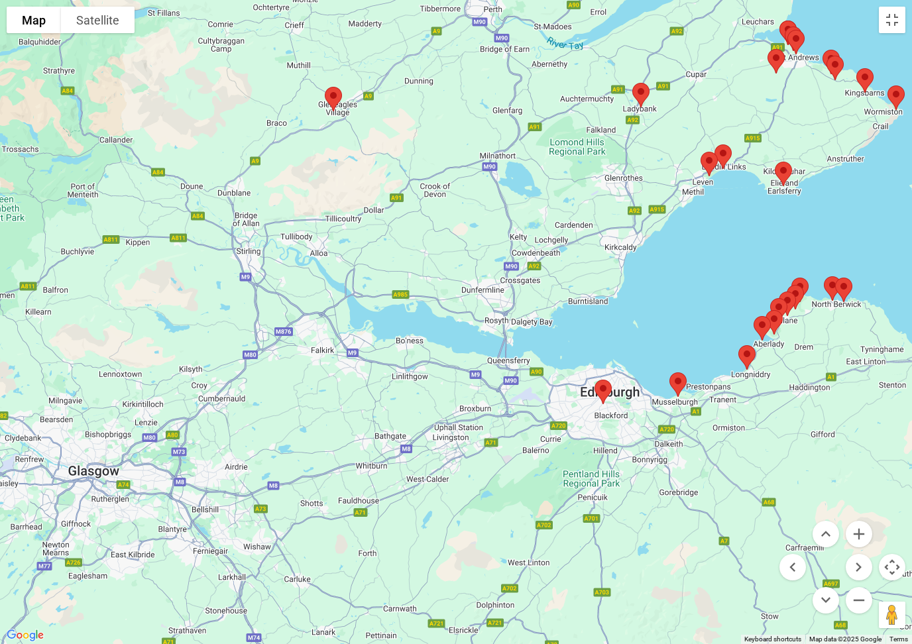
drag, startPoint x: 702, startPoint y: 295, endPoint x: 748, endPoint y: 239, distance: 72.1
click at [748, 239] on div at bounding box center [456, 322] width 912 height 644
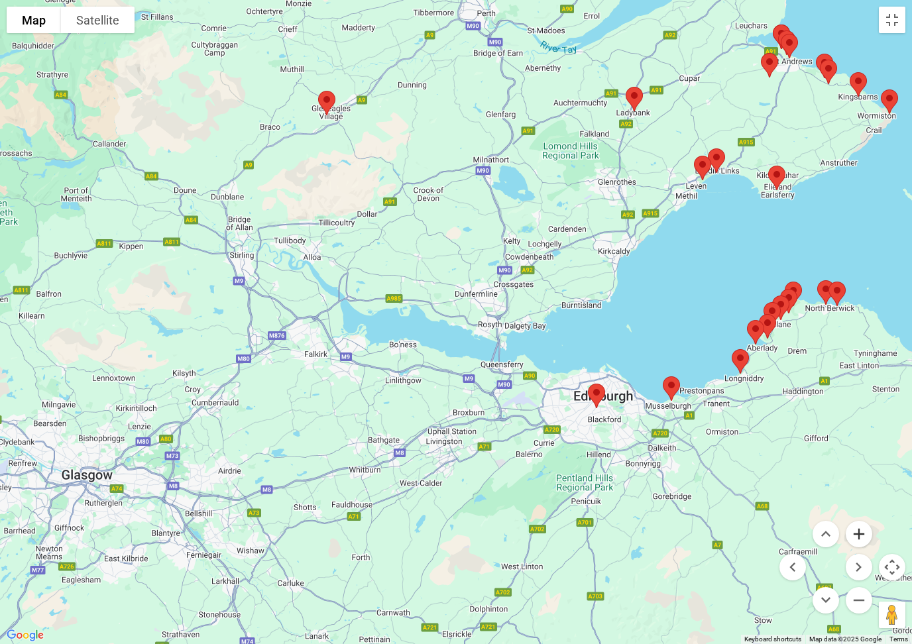
click at [862, 540] on button "Zoom in" at bounding box center [859, 534] width 27 height 27
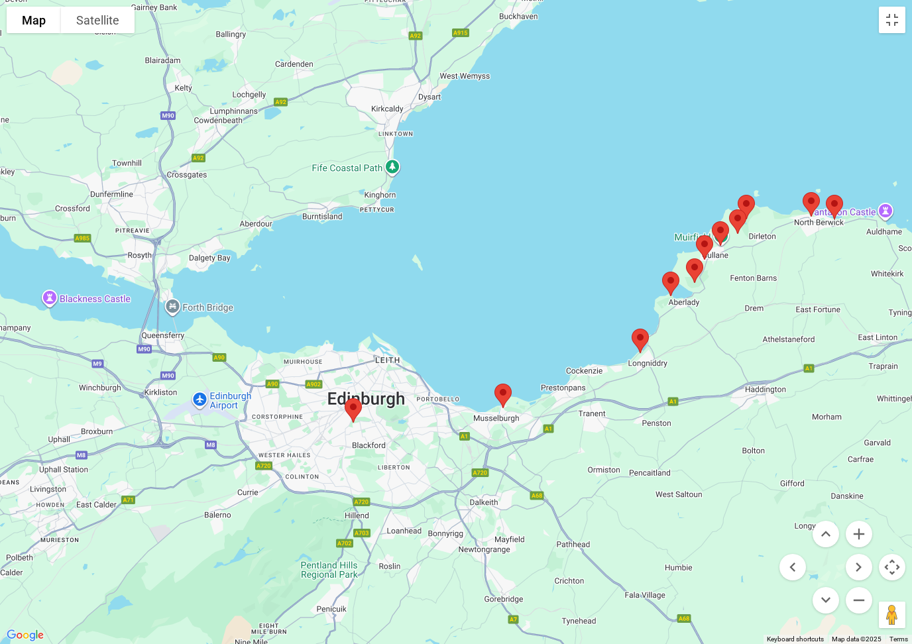
drag, startPoint x: 838, startPoint y: 426, endPoint x: 449, endPoint y: 355, distance: 395.0
click at [449, 355] on div at bounding box center [456, 322] width 912 height 644
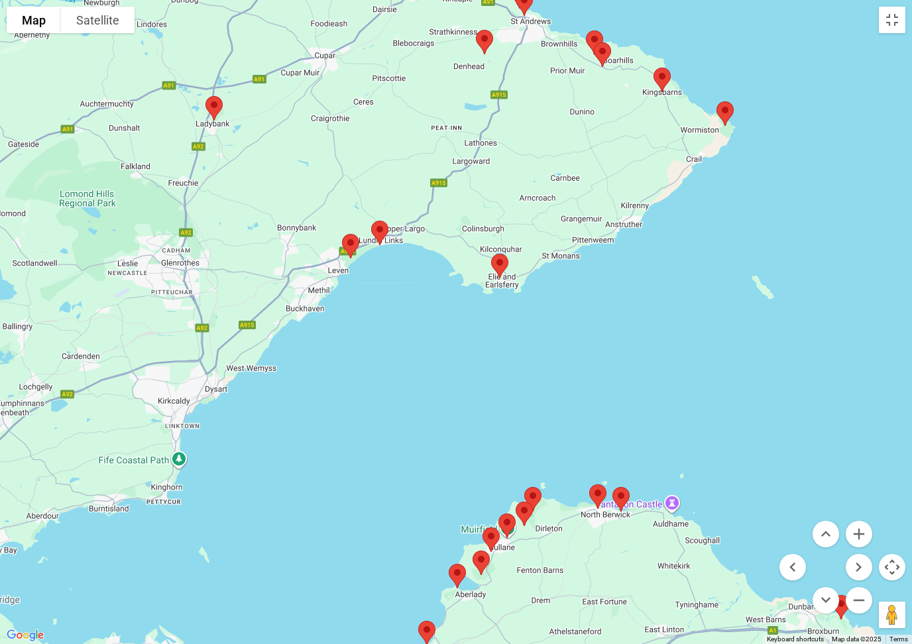
drag, startPoint x: 752, startPoint y: 257, endPoint x: 541, endPoint y: 548, distance: 359.9
click at [541, 548] on div at bounding box center [456, 322] width 912 height 644
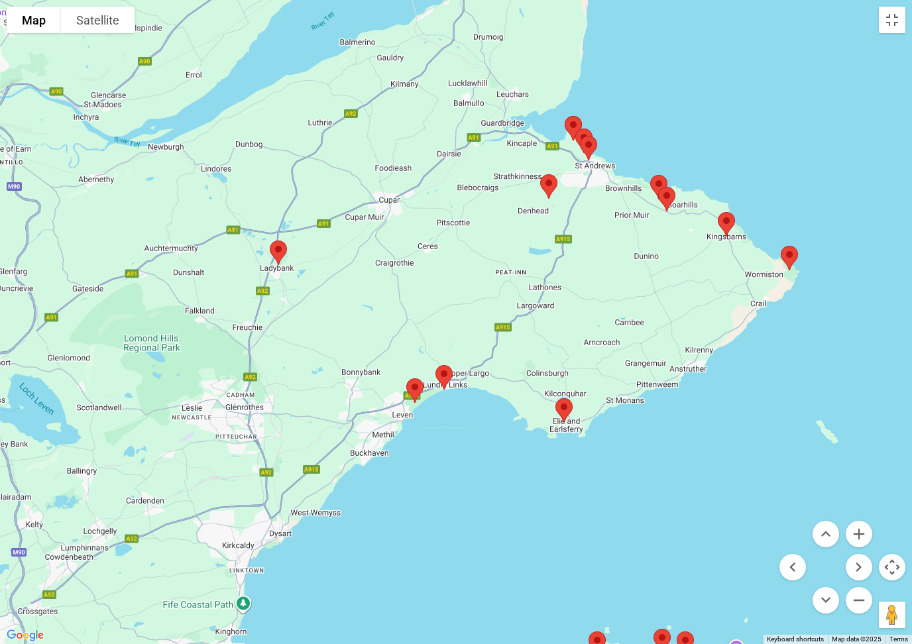
drag, startPoint x: 682, startPoint y: 247, endPoint x: 751, endPoint y: 402, distance: 169.7
click at [751, 402] on div at bounding box center [456, 322] width 912 height 644
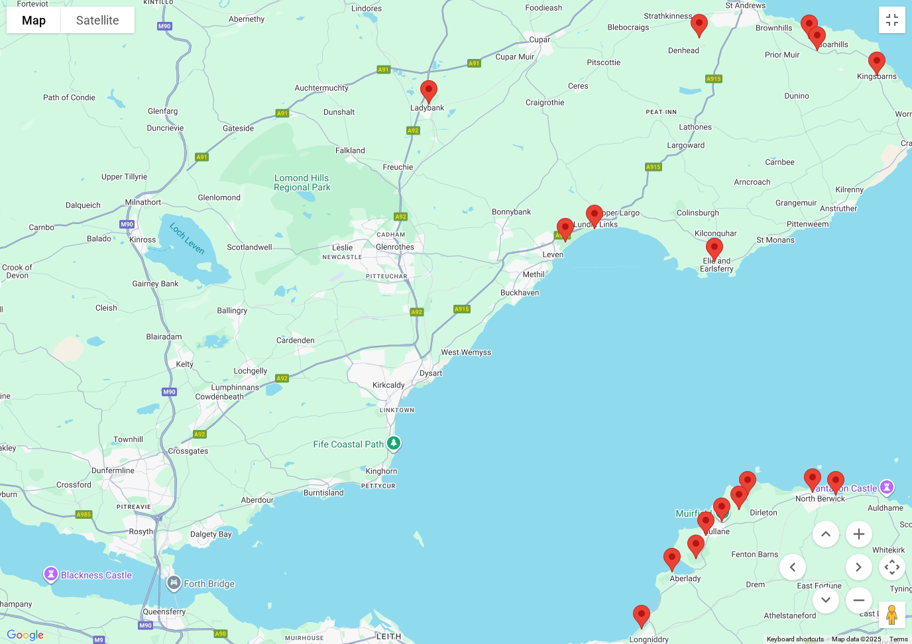
drag, startPoint x: 465, startPoint y: 228, endPoint x: 616, endPoint y: 68, distance: 220.9
click at [616, 68] on div at bounding box center [456, 322] width 912 height 644
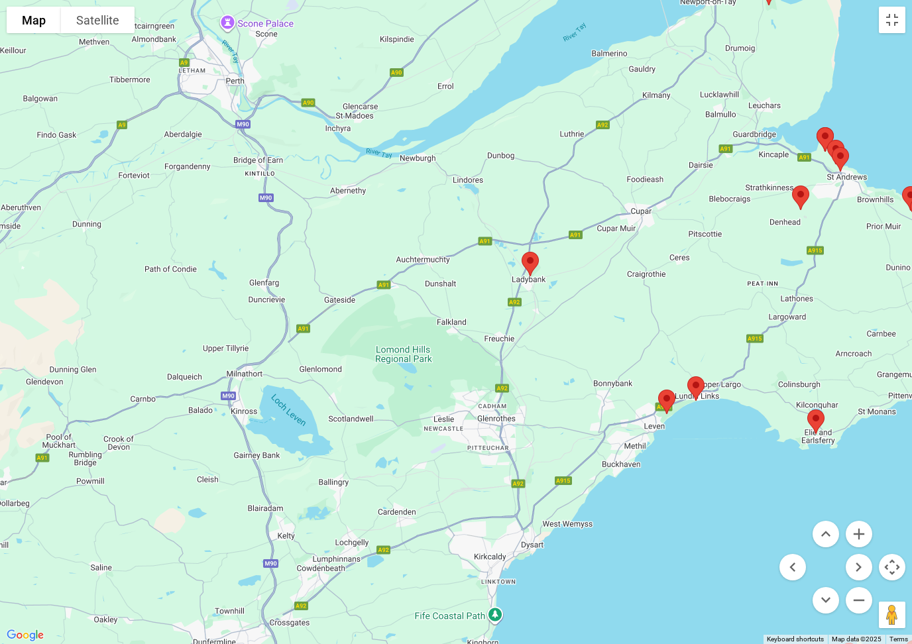
drag, startPoint x: 810, startPoint y: 433, endPoint x: 911, endPoint y: 602, distance: 196.8
click at [911, 601] on div at bounding box center [456, 322] width 912 height 644
drag, startPoint x: 538, startPoint y: 269, endPoint x: 712, endPoint y: 250, distance: 174.7
click at [544, 250] on img at bounding box center [530, 262] width 28 height 35
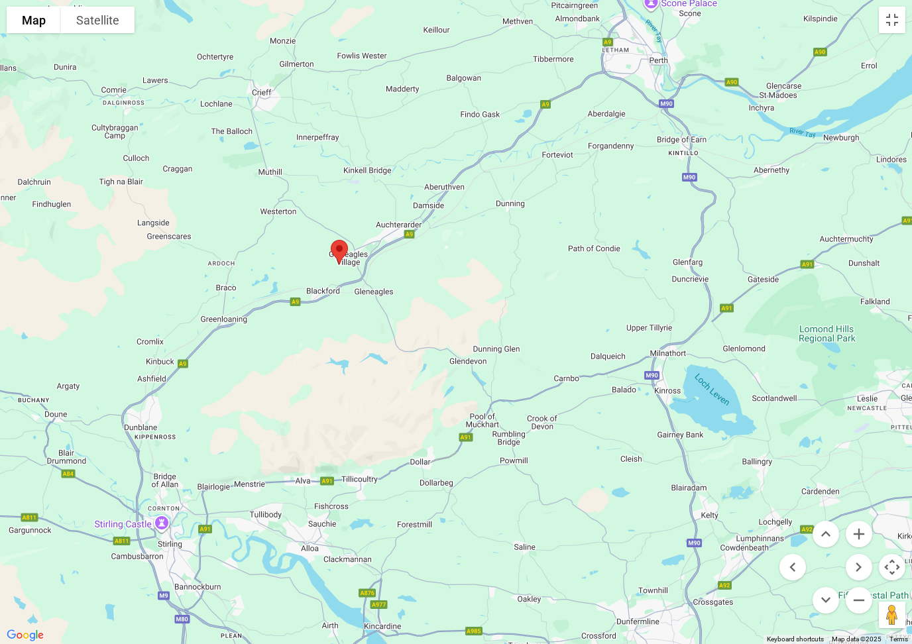
drag, startPoint x: 712, startPoint y: 250, endPoint x: 900, endPoint y: 251, distance: 188.3
click at [900, 251] on div at bounding box center [456, 322] width 912 height 644
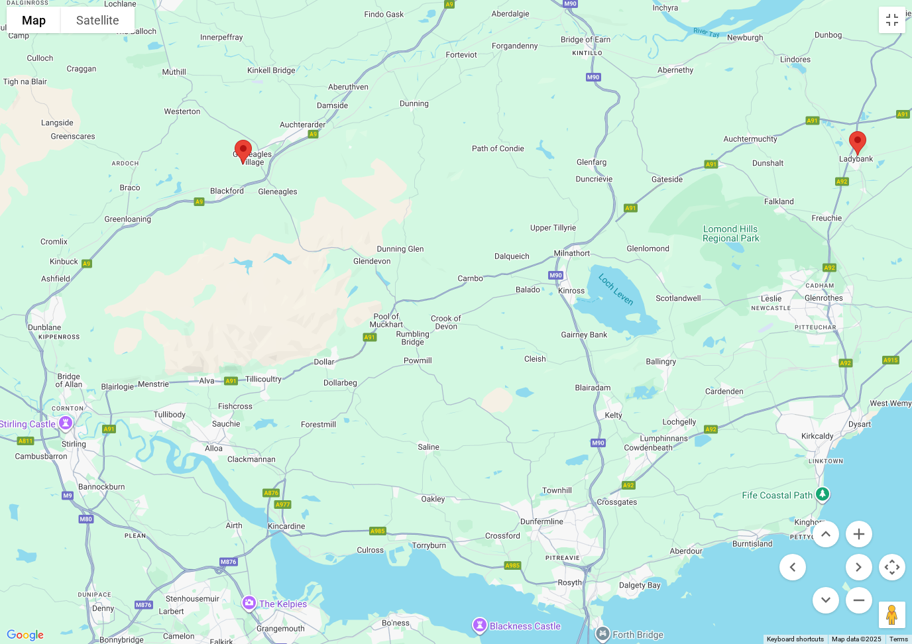
drag, startPoint x: 532, startPoint y: 278, endPoint x: 335, endPoint y: 162, distance: 227.6
click at [369, 168] on div at bounding box center [456, 322] width 912 height 644
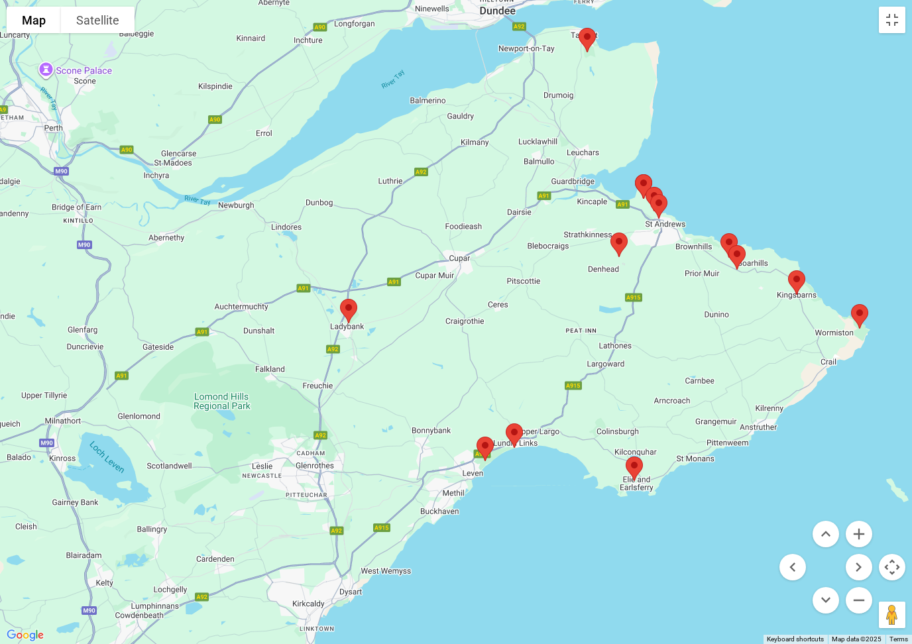
drag, startPoint x: 405, startPoint y: 80, endPoint x: 436, endPoint y: 364, distance: 285.4
click at [436, 364] on div at bounding box center [456, 322] width 912 height 644
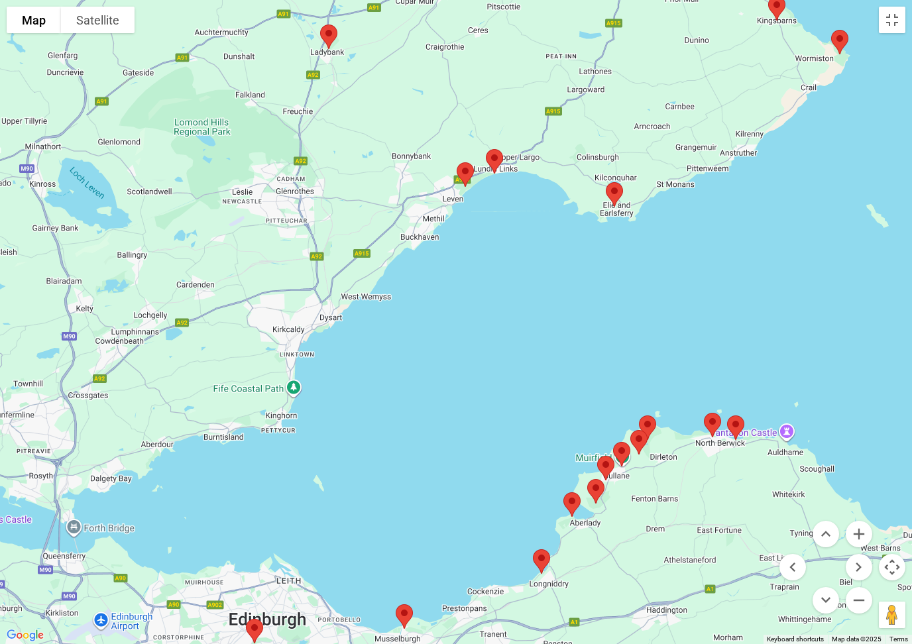
drag, startPoint x: 729, startPoint y: 543, endPoint x: 708, endPoint y: 266, distance: 277.9
click at [708, 266] on div at bounding box center [456, 322] width 912 height 644
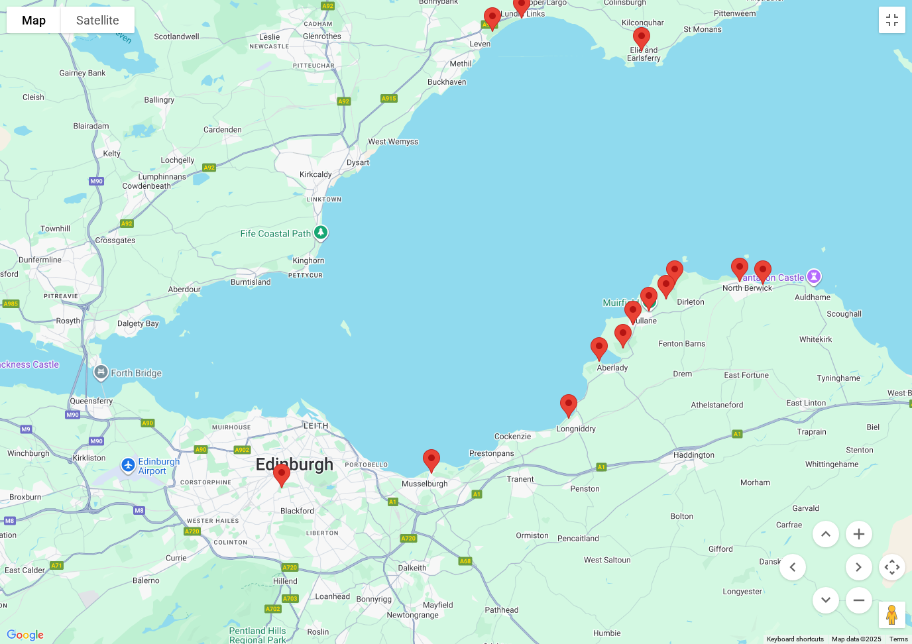
drag, startPoint x: 708, startPoint y: 266, endPoint x: 736, endPoint y: 117, distance: 151.7
click at [736, 117] on div at bounding box center [456, 322] width 912 height 644
click at [673, 270] on img at bounding box center [666, 287] width 28 height 35
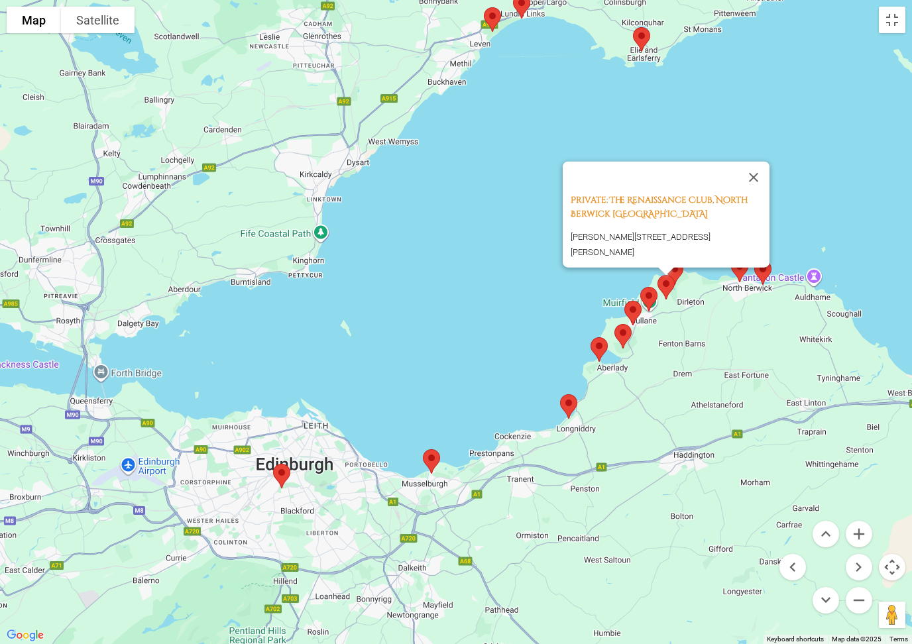
click at [668, 288] on img at bounding box center [666, 287] width 28 height 35
click at [666, 288] on img at bounding box center [666, 287] width 28 height 35
click at [678, 273] on img at bounding box center [666, 287] width 28 height 35
click at [764, 175] on button "Close" at bounding box center [754, 178] width 32 height 32
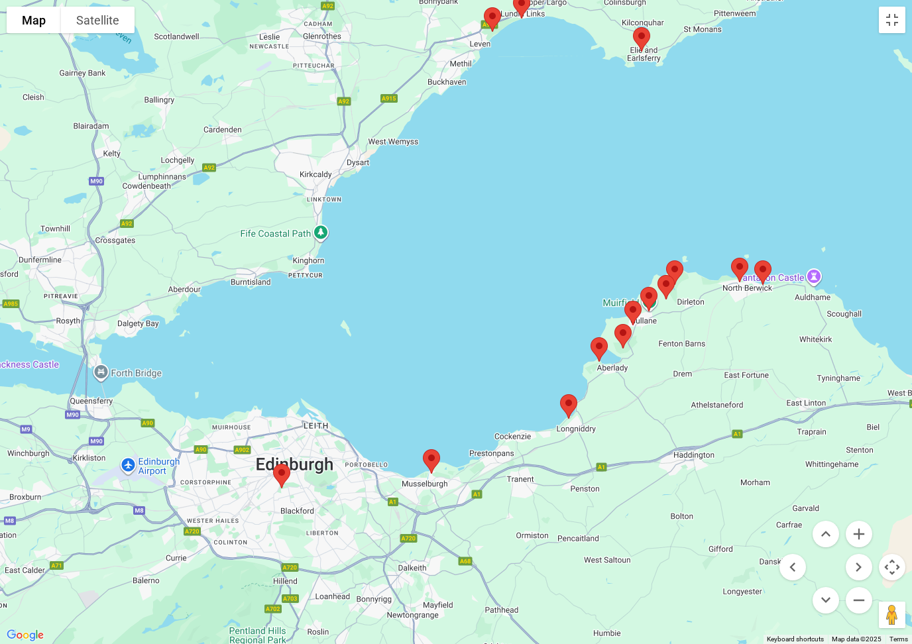
click at [676, 267] on img at bounding box center [675, 272] width 28 height 35
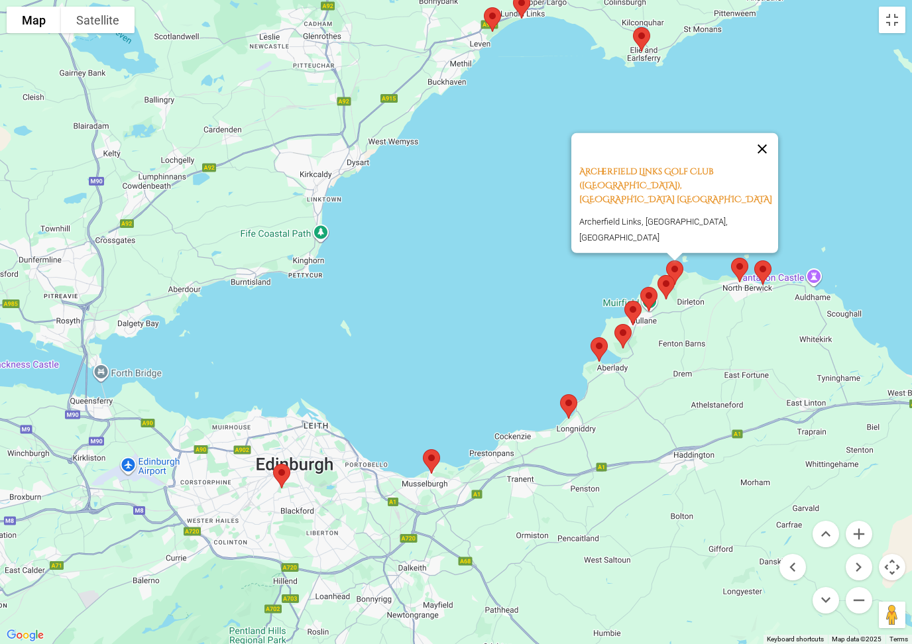
click at [774, 165] on button "Close" at bounding box center [762, 149] width 32 height 32
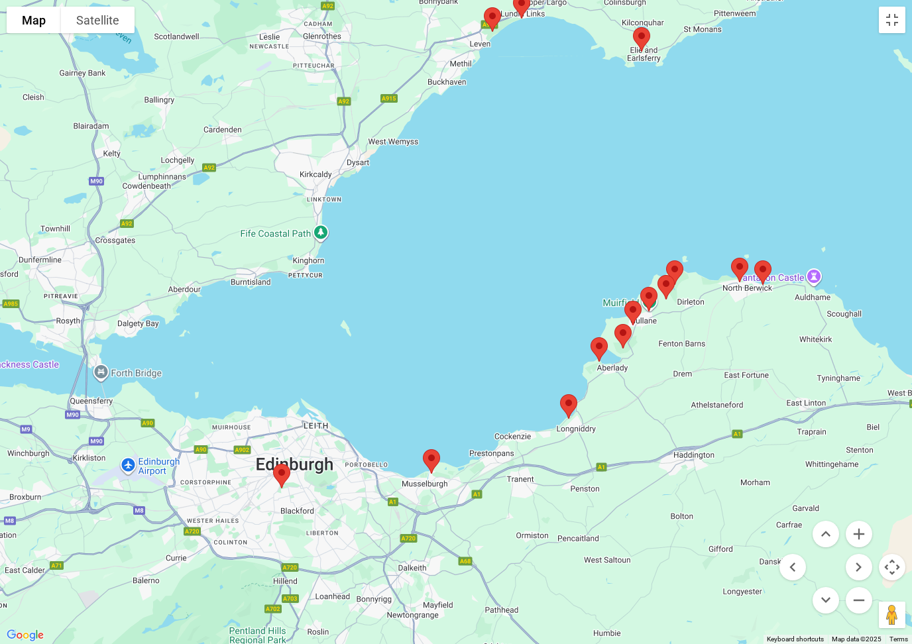
click at [634, 314] on img at bounding box center [633, 313] width 28 height 35
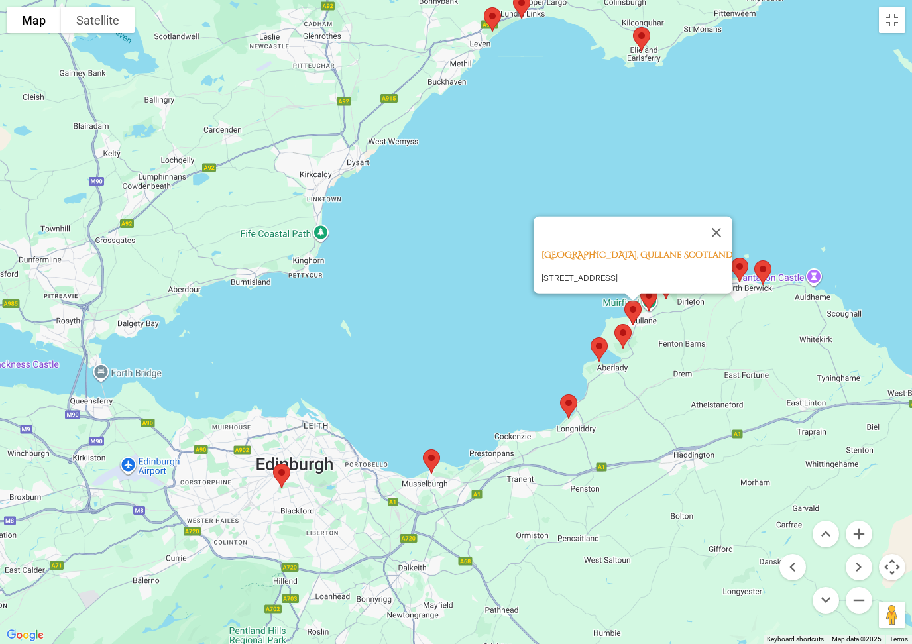
click at [621, 337] on img at bounding box center [623, 336] width 28 height 35
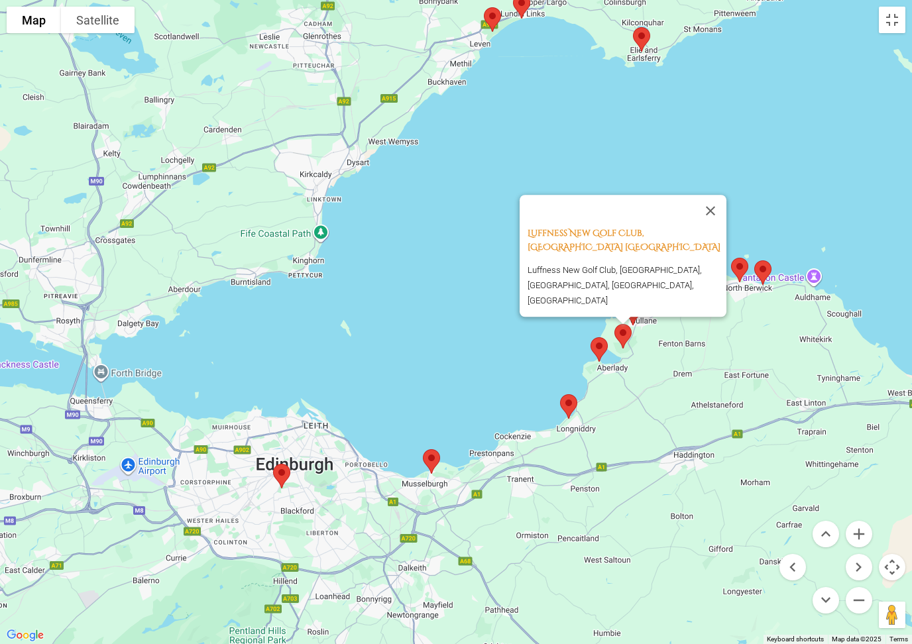
click at [602, 347] on img at bounding box center [599, 349] width 28 height 35
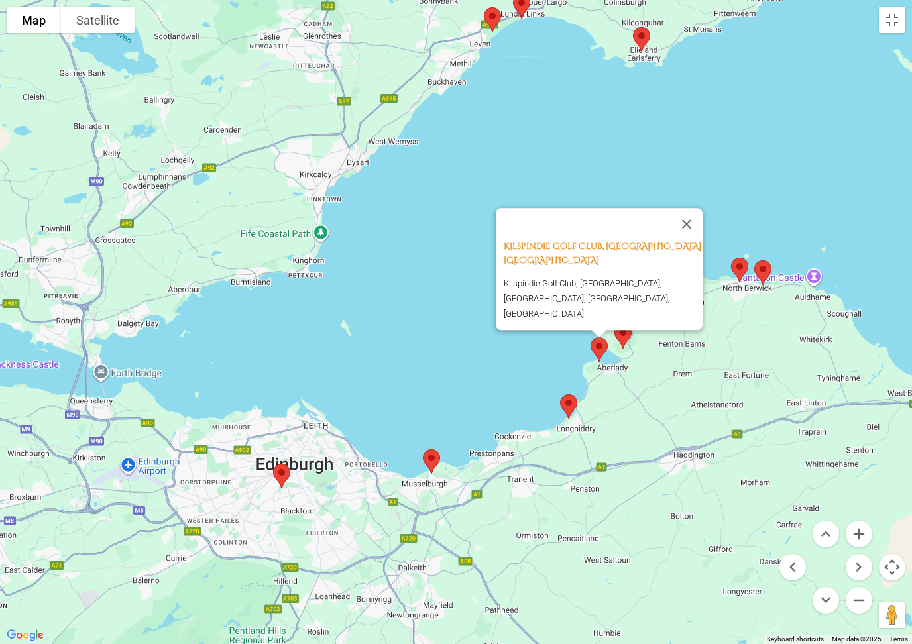
click at [567, 405] on img at bounding box center [569, 406] width 28 height 35
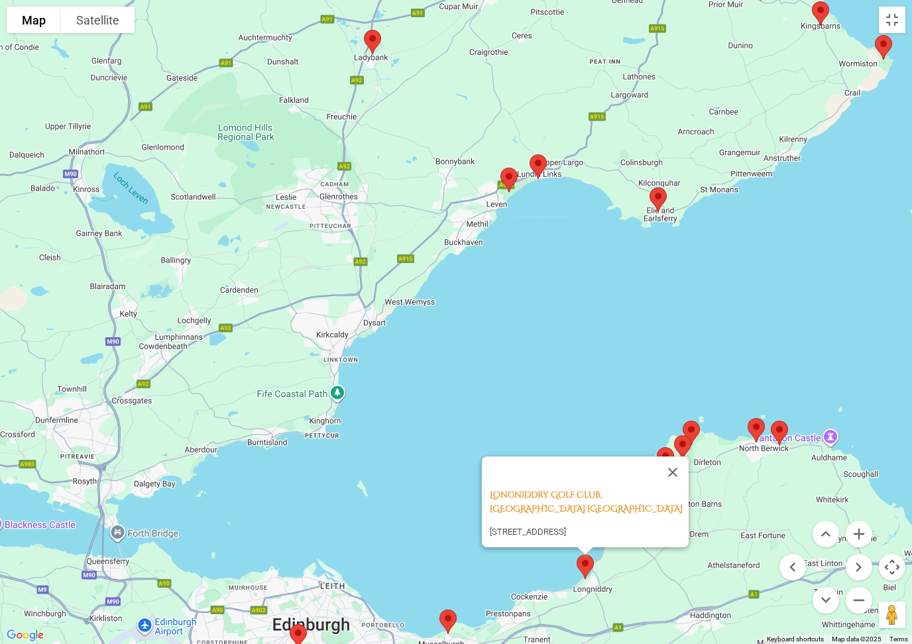
drag, startPoint x: 577, startPoint y: 436, endPoint x: 594, endPoint y: 595, distance: 160.0
click at [594, 595] on div "Longniddry Golf Club, [STREET_ADDRESS]" at bounding box center [456, 322] width 912 height 644
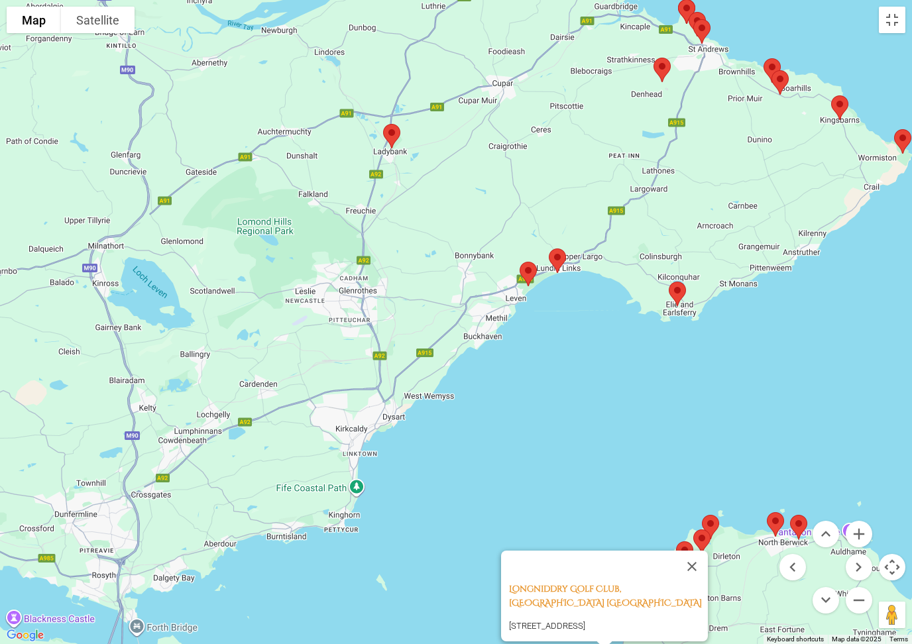
drag, startPoint x: 651, startPoint y: 280, endPoint x: 669, endPoint y: 377, distance: 97.9
click at [669, 377] on div "Longniddry Golf Club, [STREET_ADDRESS]" at bounding box center [456, 322] width 912 height 644
click at [561, 257] on img at bounding box center [558, 260] width 28 height 35
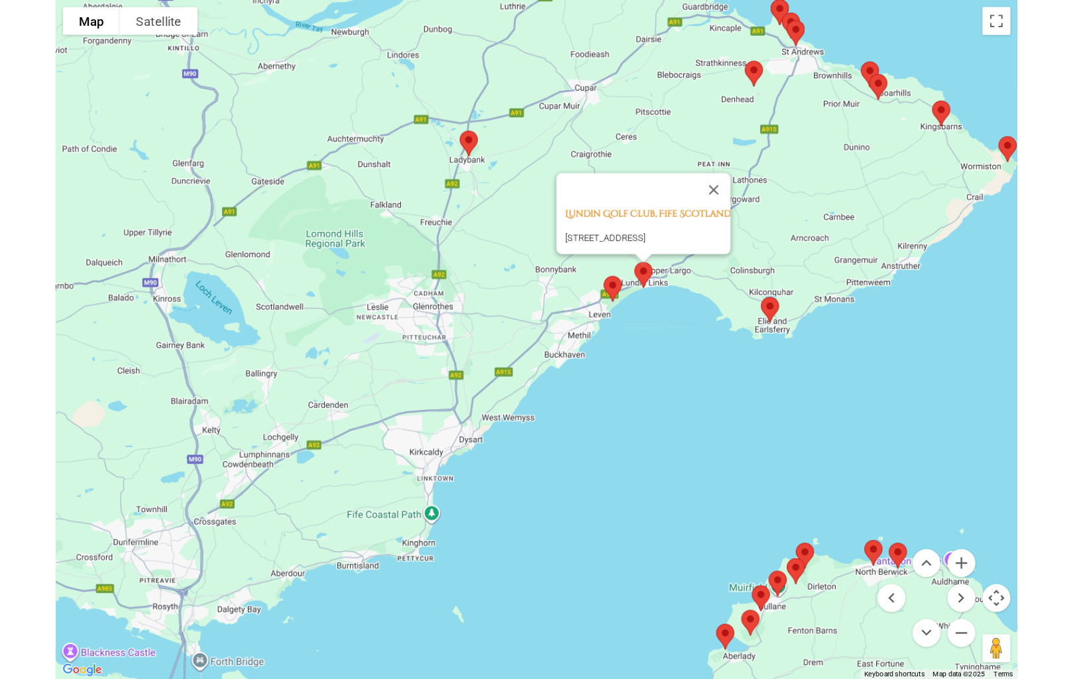
scroll to position [1542, 0]
